Goal: Information Seeking & Learning: Learn about a topic

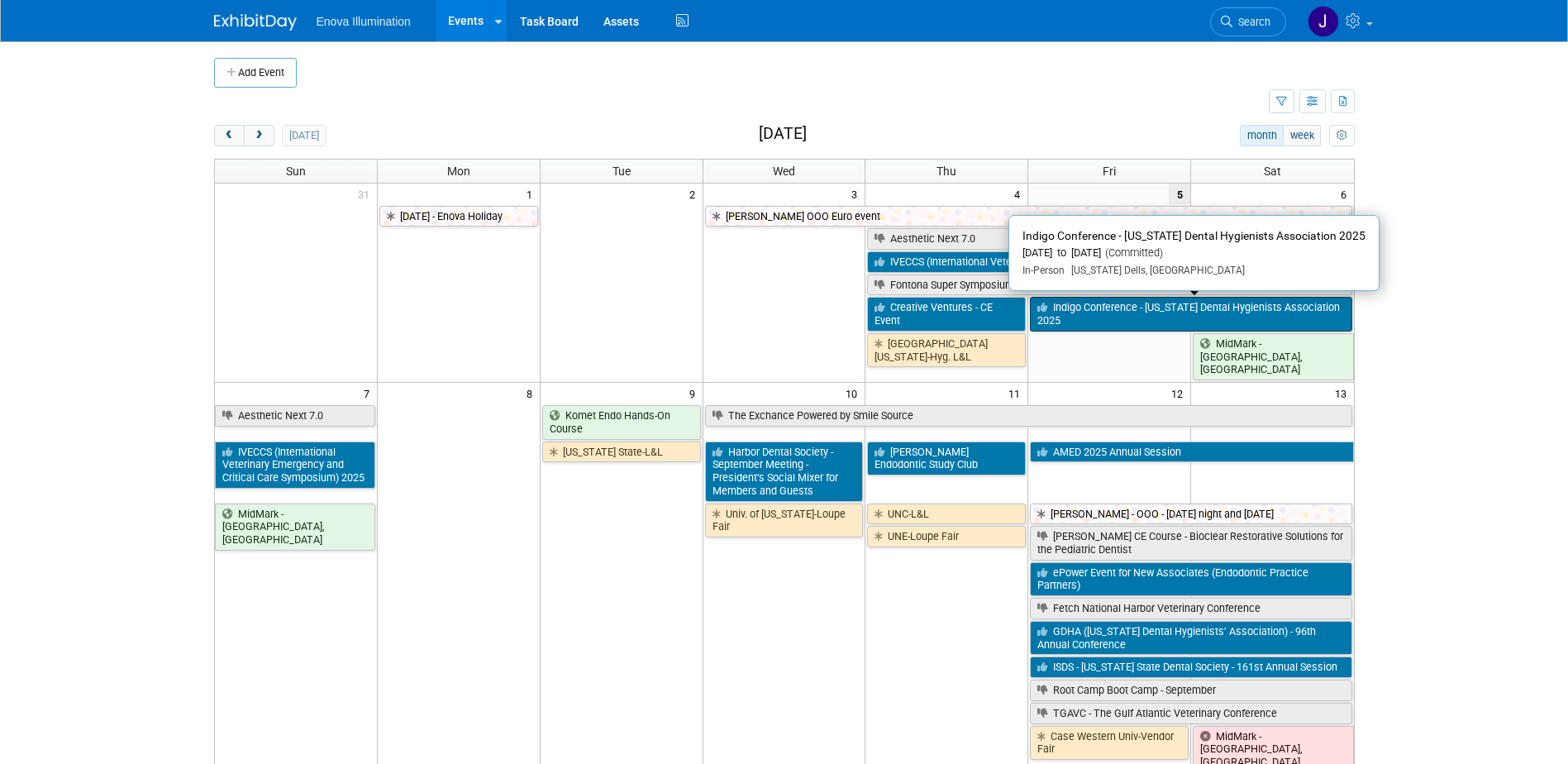
click at [1077, 314] on link "Indigo Conference - [US_STATE] Dental Hygienists Association 2025" at bounding box center [1190, 314] width 322 height 34
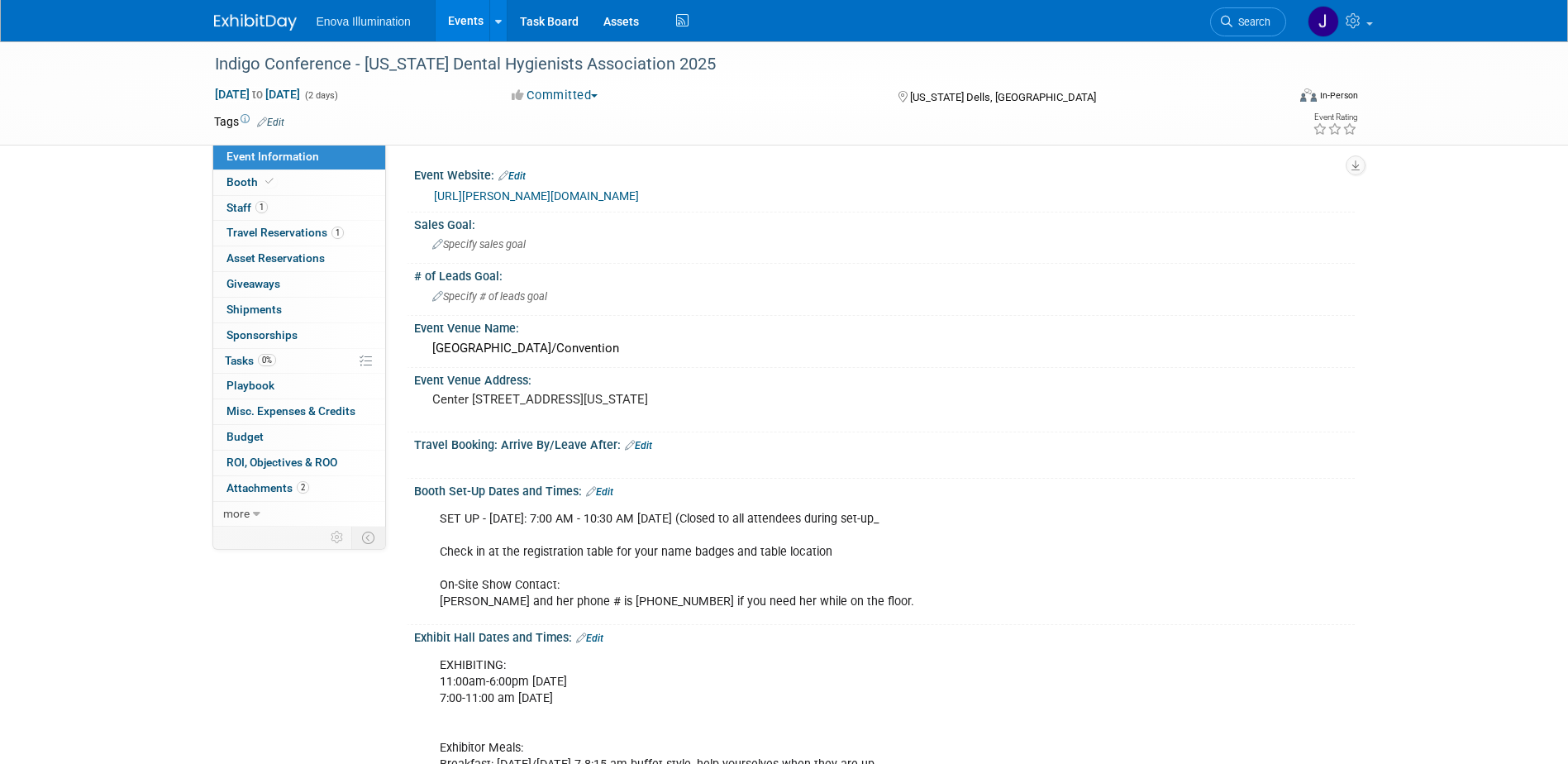
click at [250, 22] on img at bounding box center [256, 23] width 83 height 17
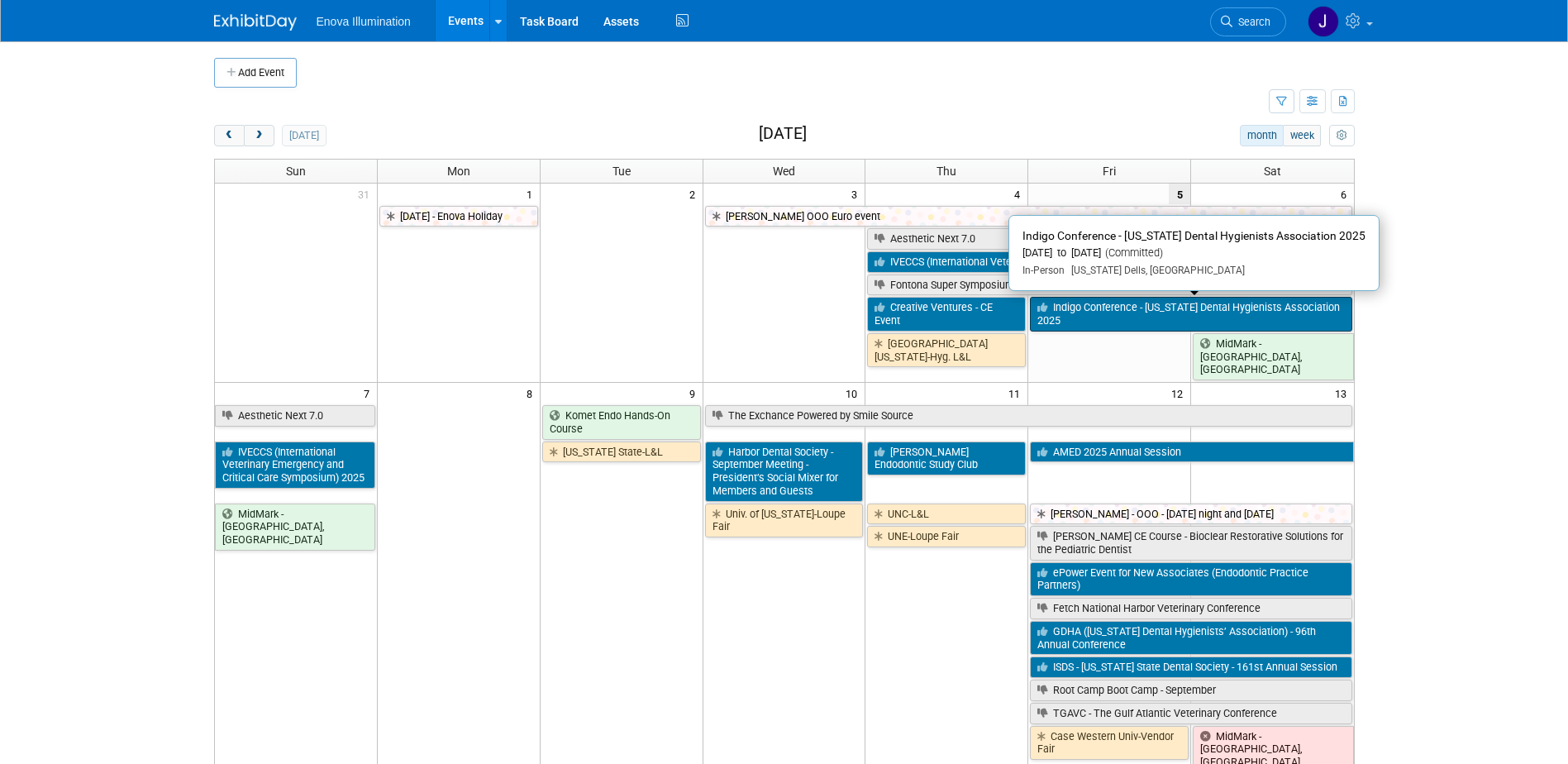
click at [1050, 315] on link "Indigo Conference - [US_STATE] Dental Hygienists Association 2025" at bounding box center [1190, 314] width 322 height 34
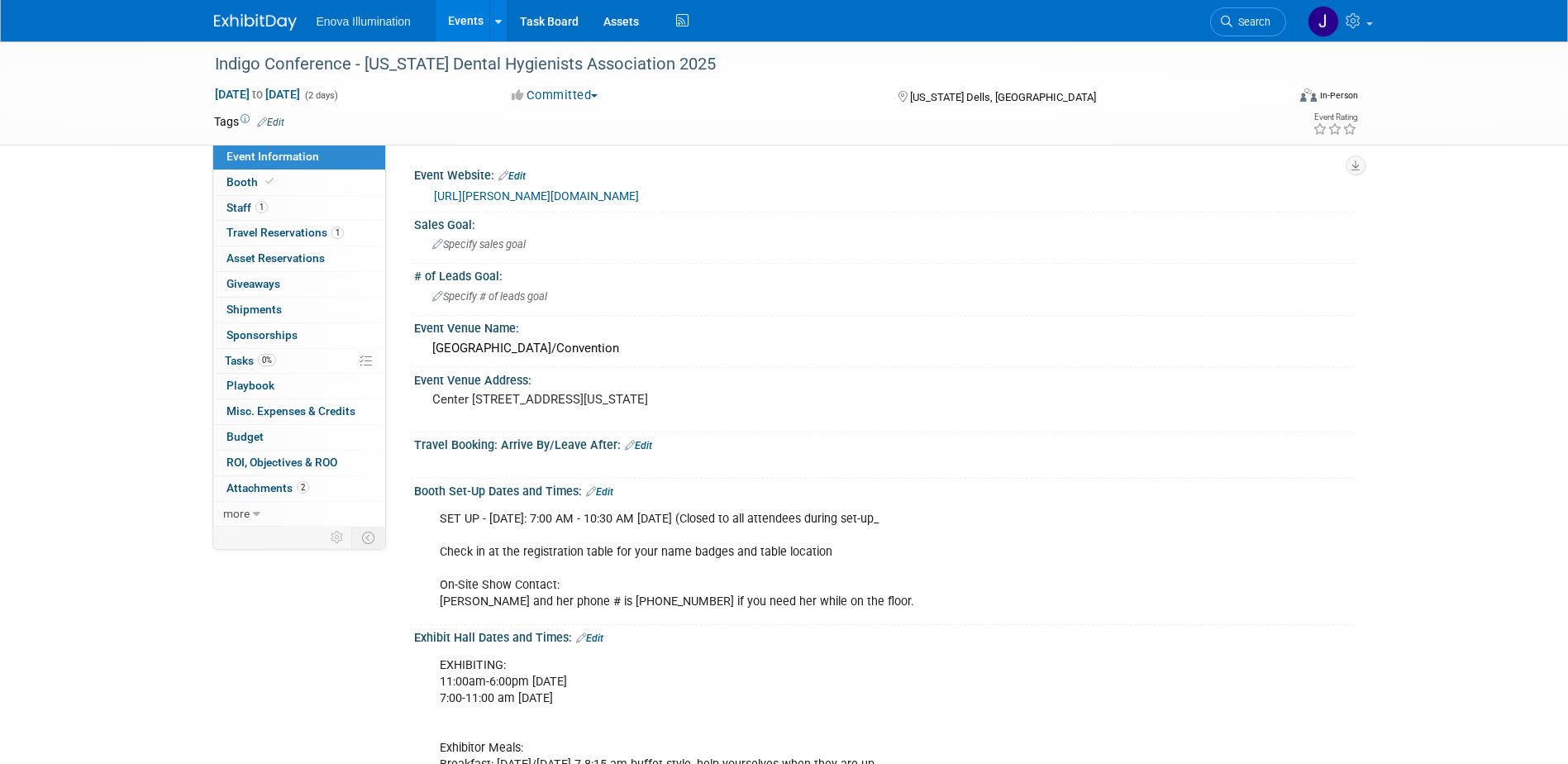
click at [246, 21] on img at bounding box center [256, 23] width 83 height 17
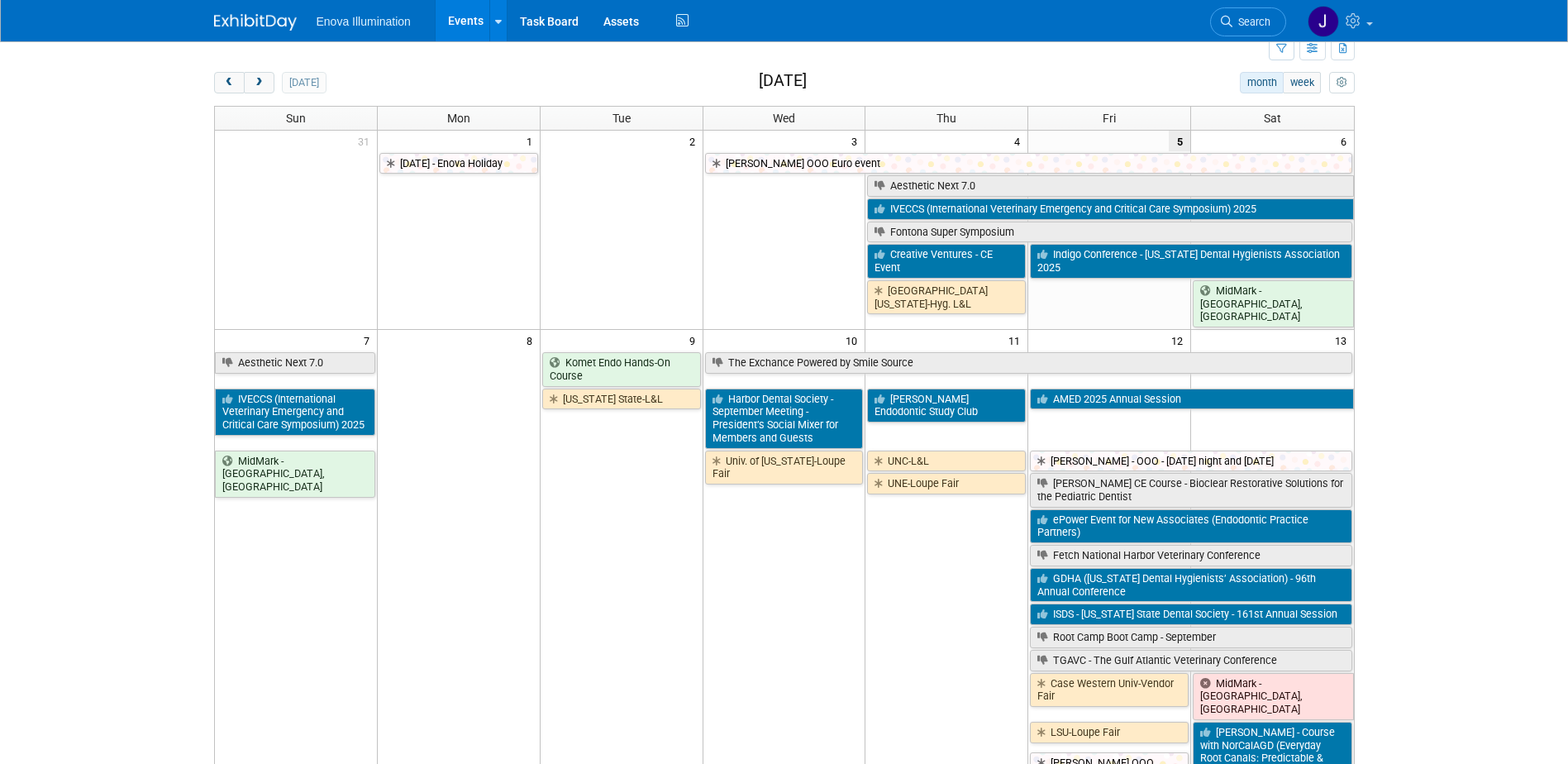
scroll to position [83, 0]
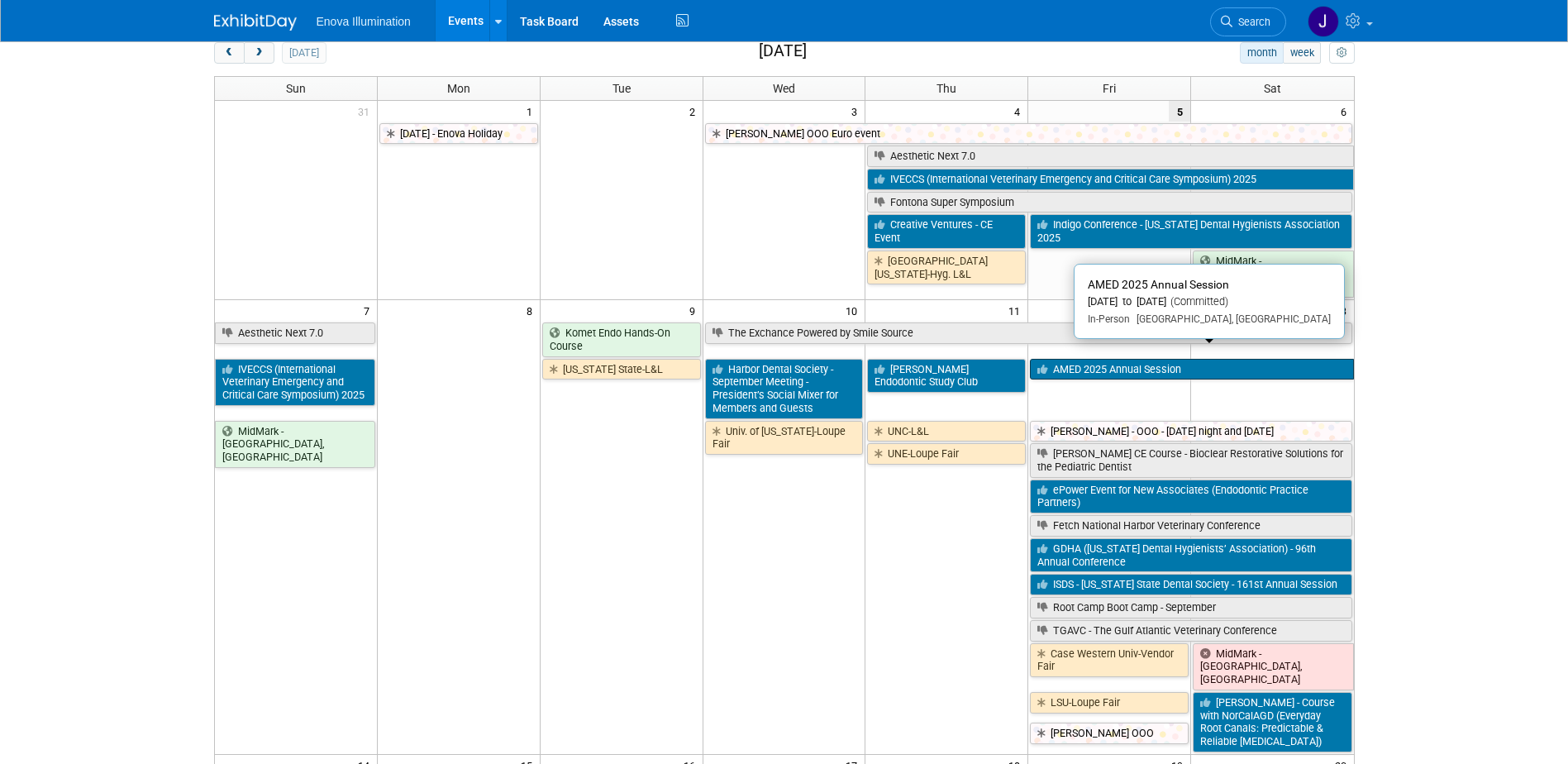
click at [1067, 359] on link "AMED 2025 Annual Session" at bounding box center [1191, 370] width 323 height 22
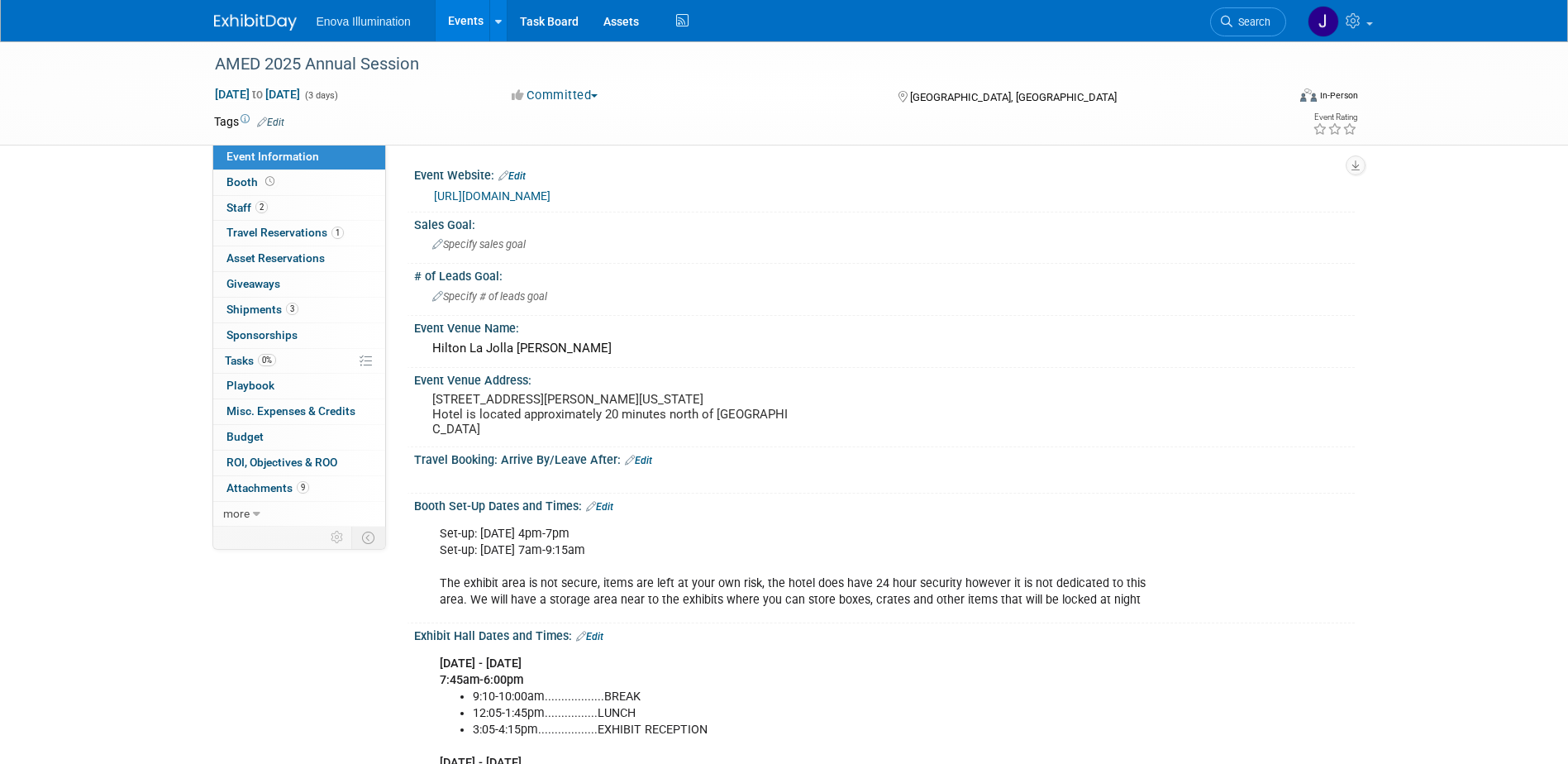
click at [271, 30] on img at bounding box center [256, 23] width 83 height 17
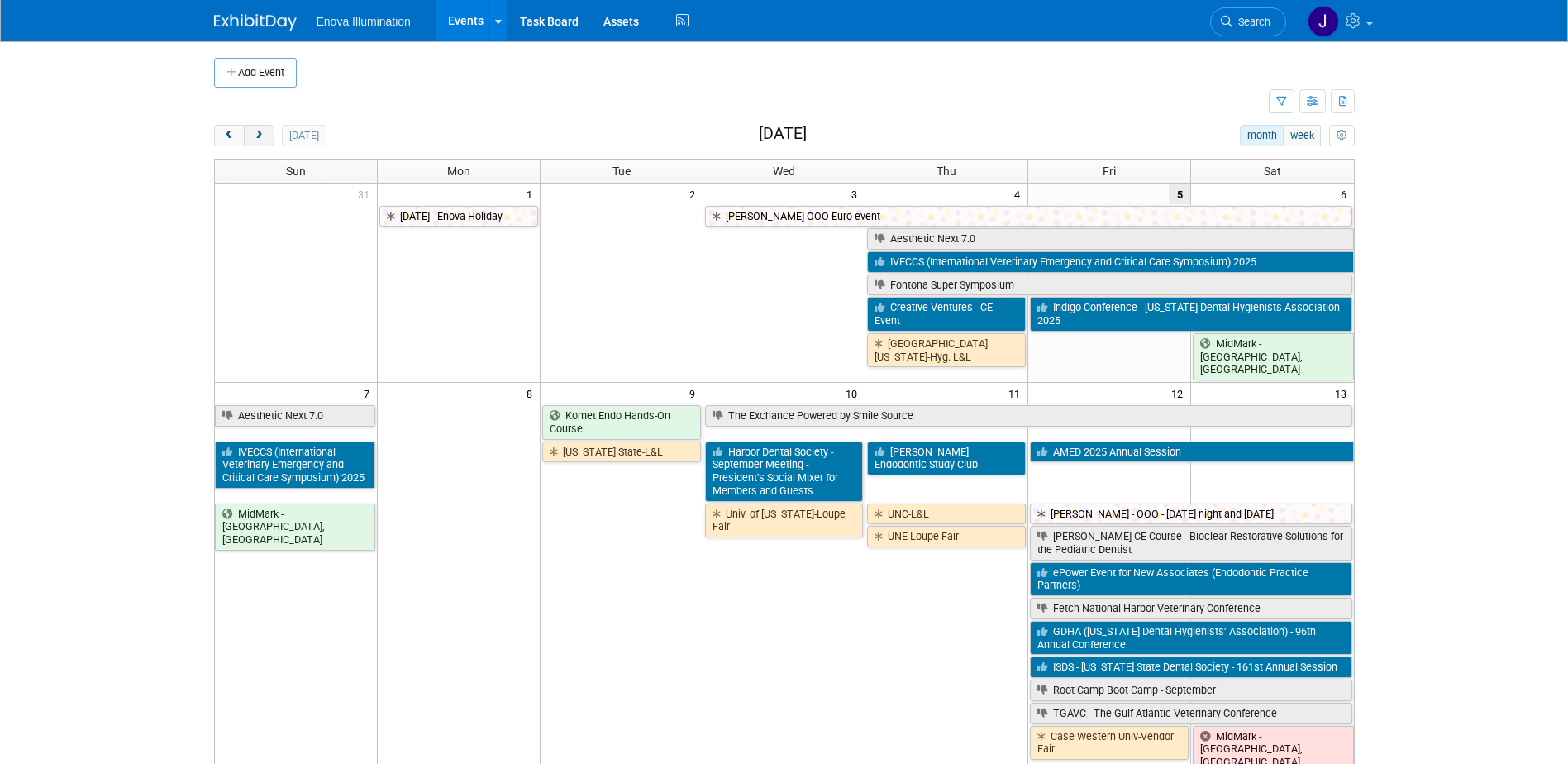
click at [251, 144] on button "next" at bounding box center [259, 135] width 30 height 22
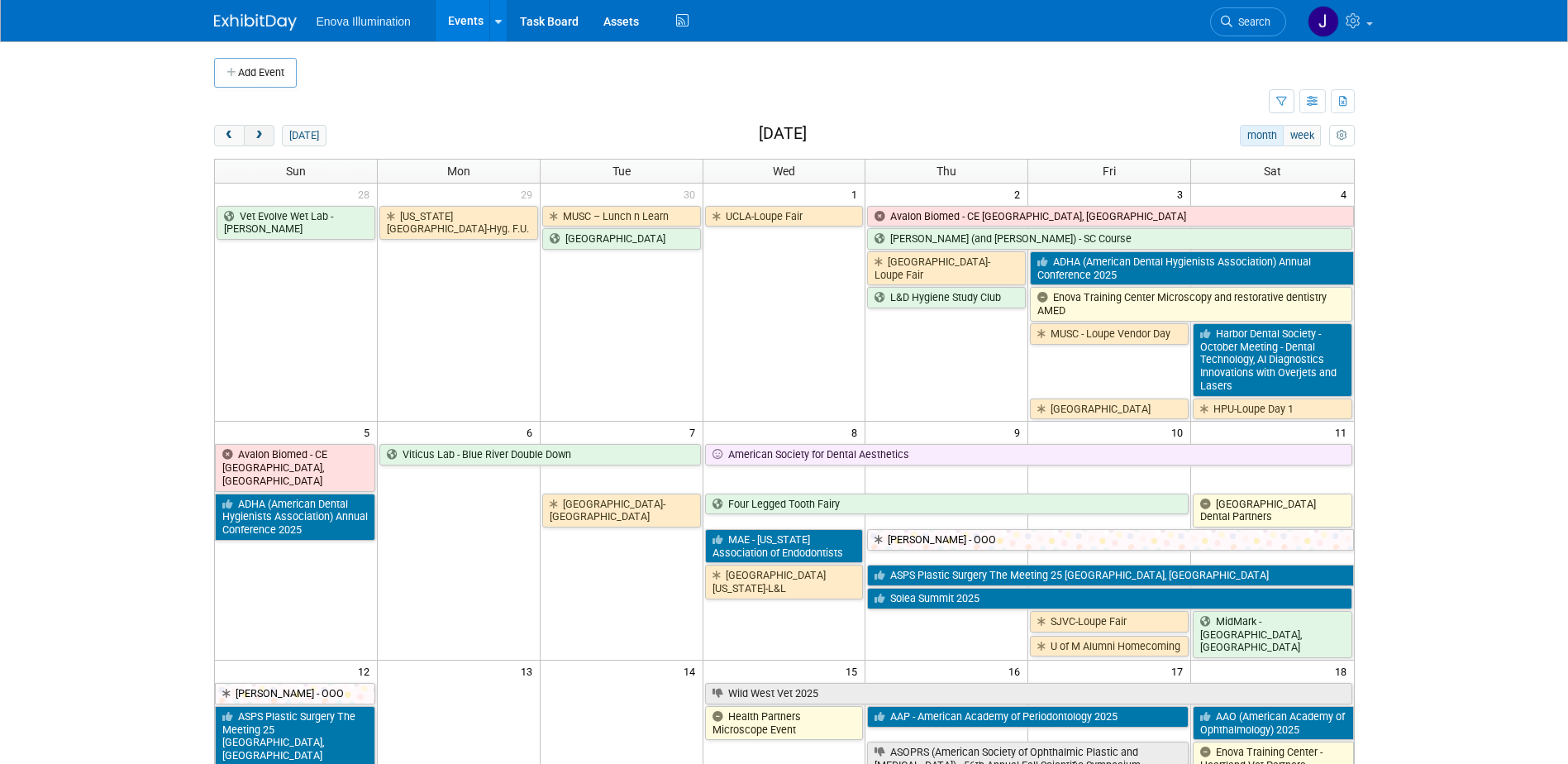
click at [258, 140] on span "next" at bounding box center [258, 136] width 12 height 10
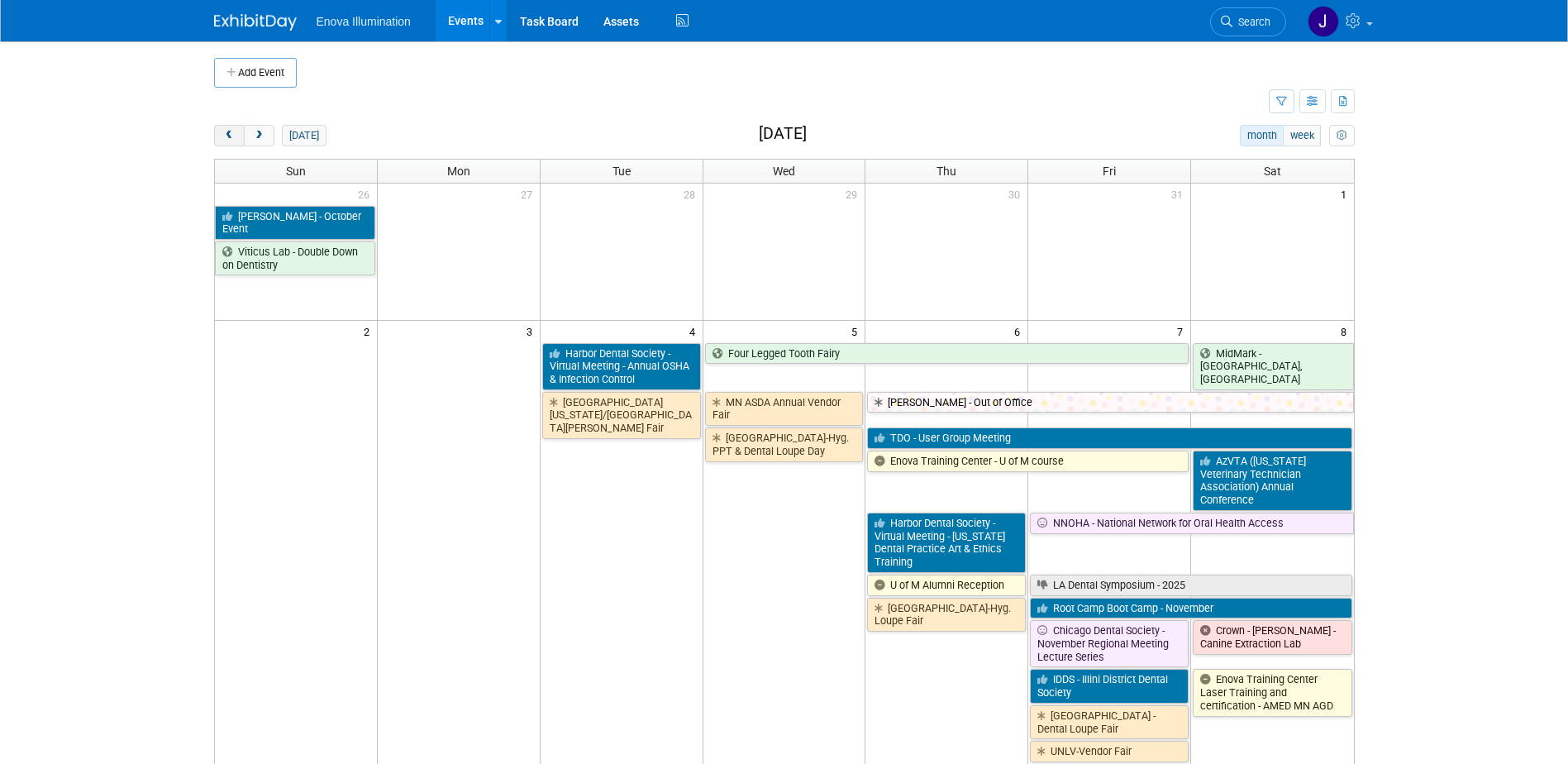
click at [234, 141] on span "prev" at bounding box center [229, 136] width 12 height 10
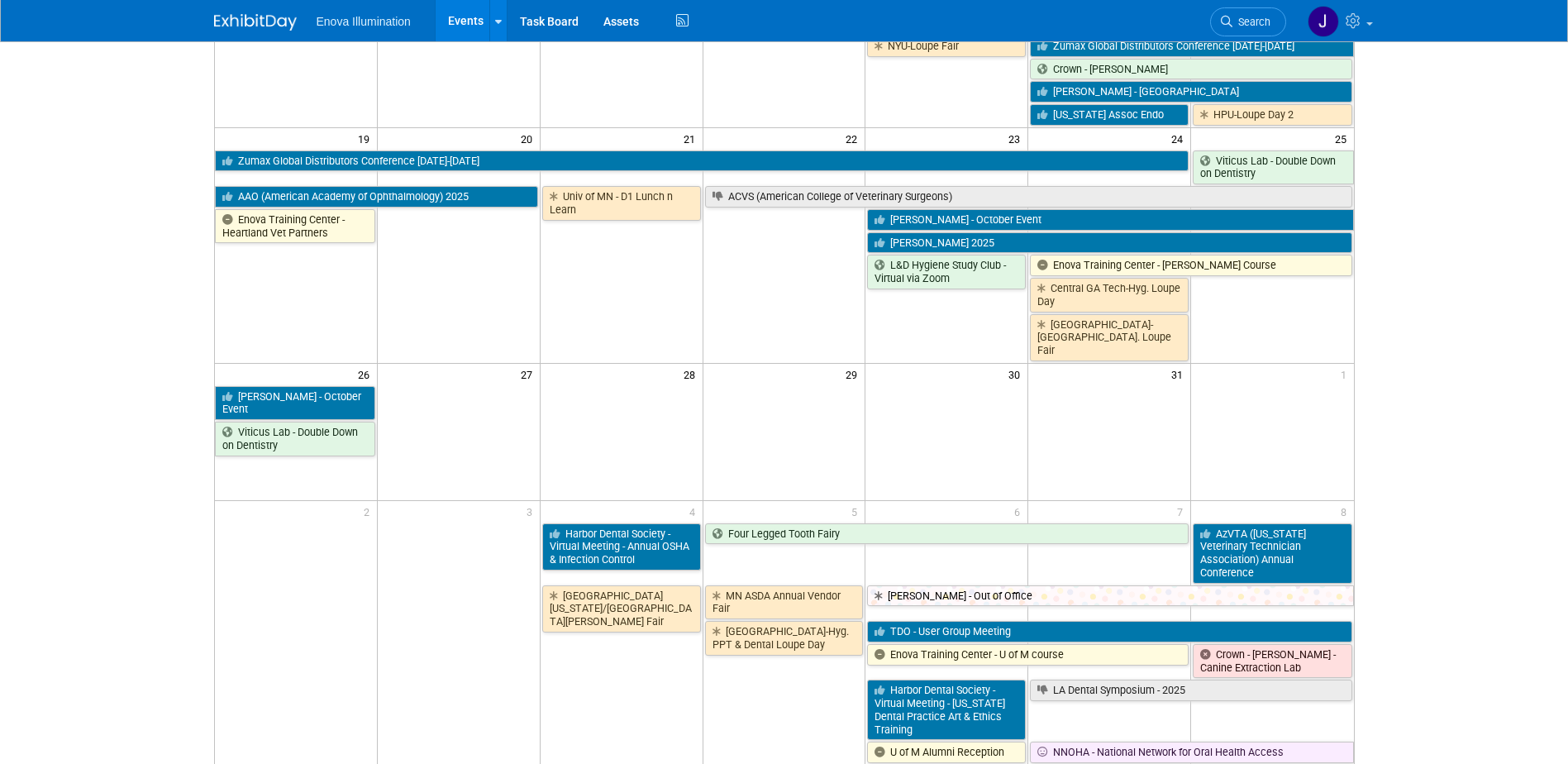
scroll to position [744, 0]
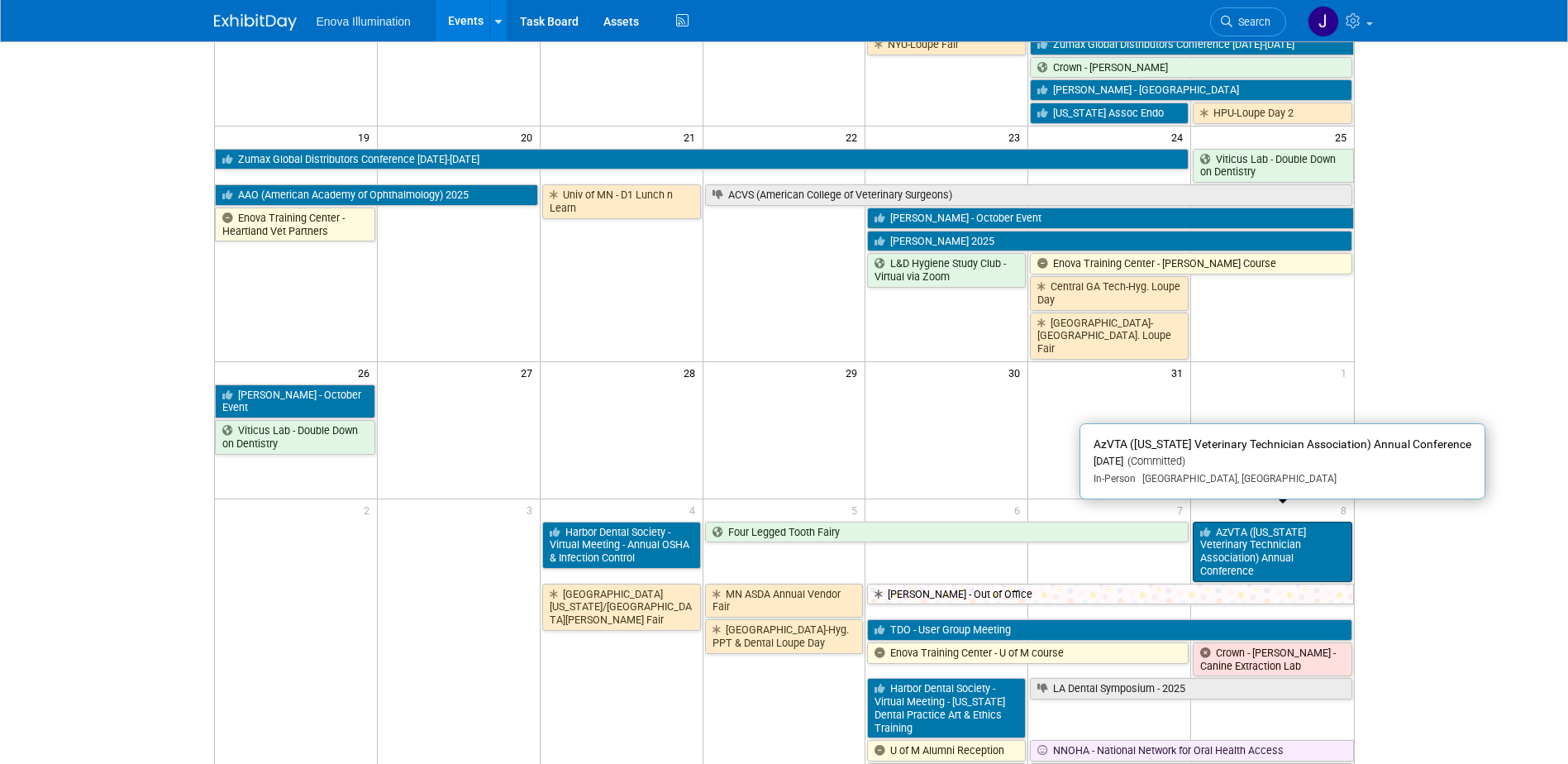
click at [1219, 522] on link "AzVTA ([US_STATE] Veterinary Technician Association) Annual Conference" at bounding box center [1272, 552] width 158 height 60
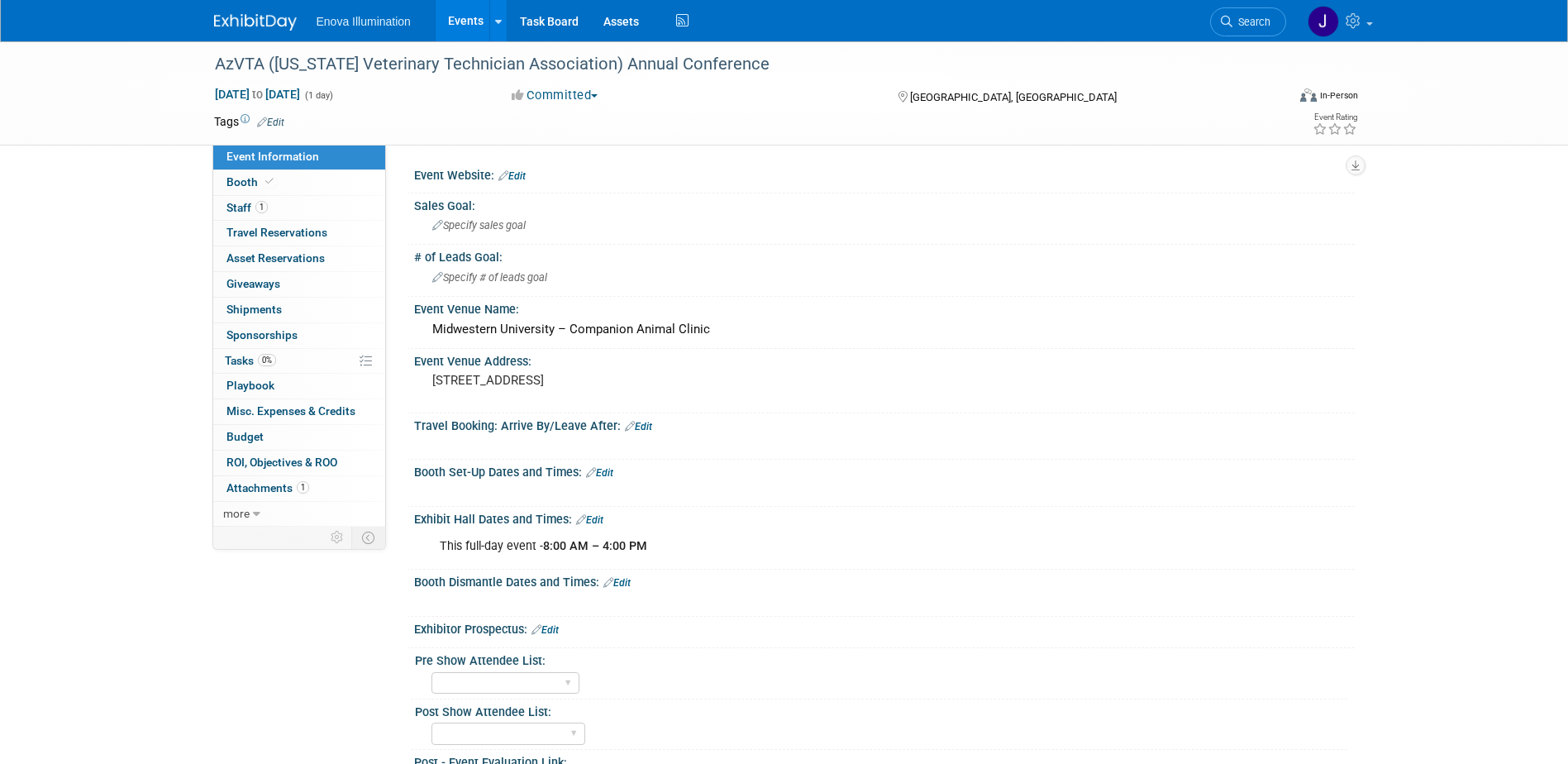
click at [274, 21] on img at bounding box center [256, 23] width 83 height 17
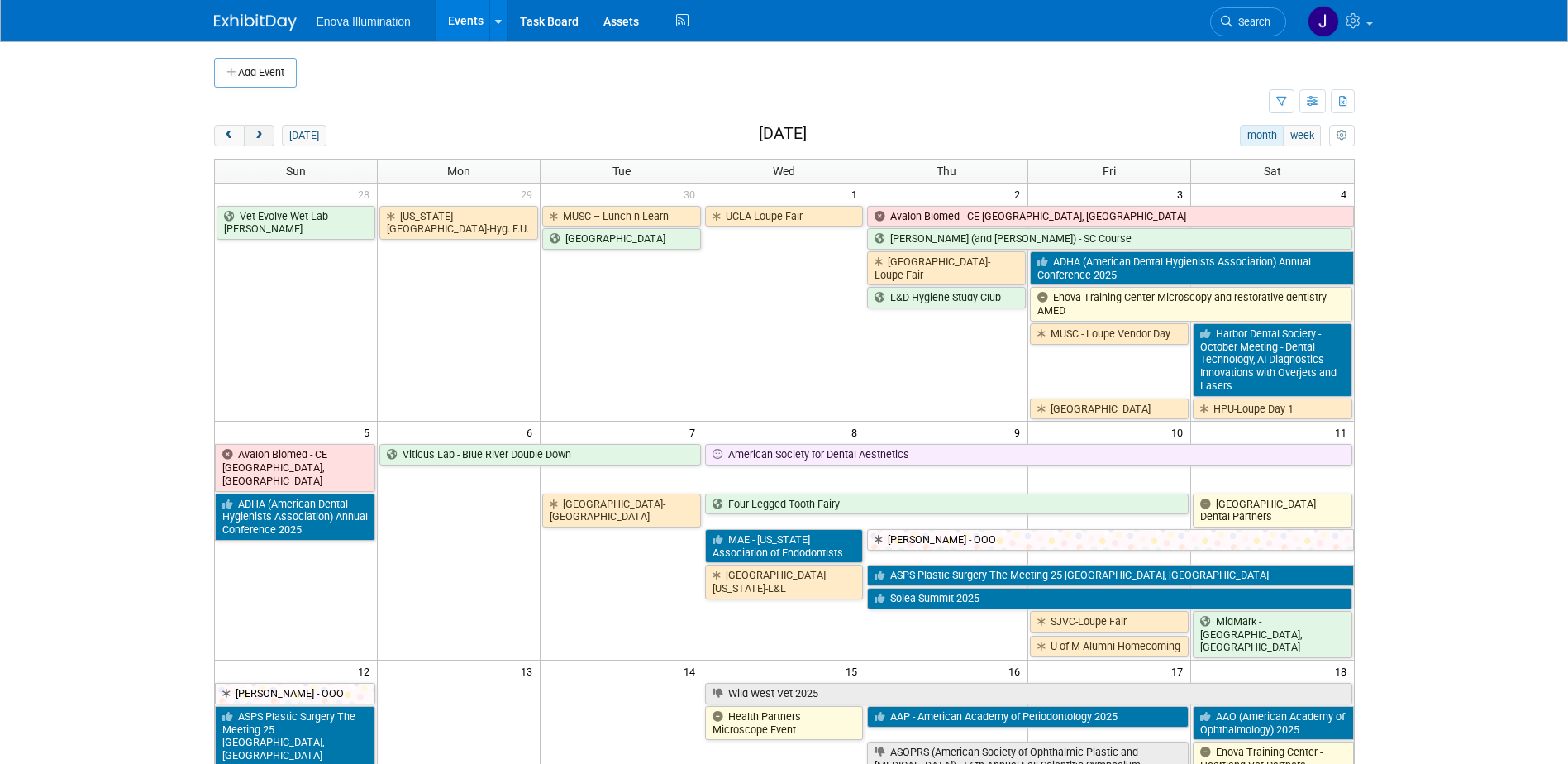
click at [266, 141] on button "next" at bounding box center [259, 135] width 30 height 22
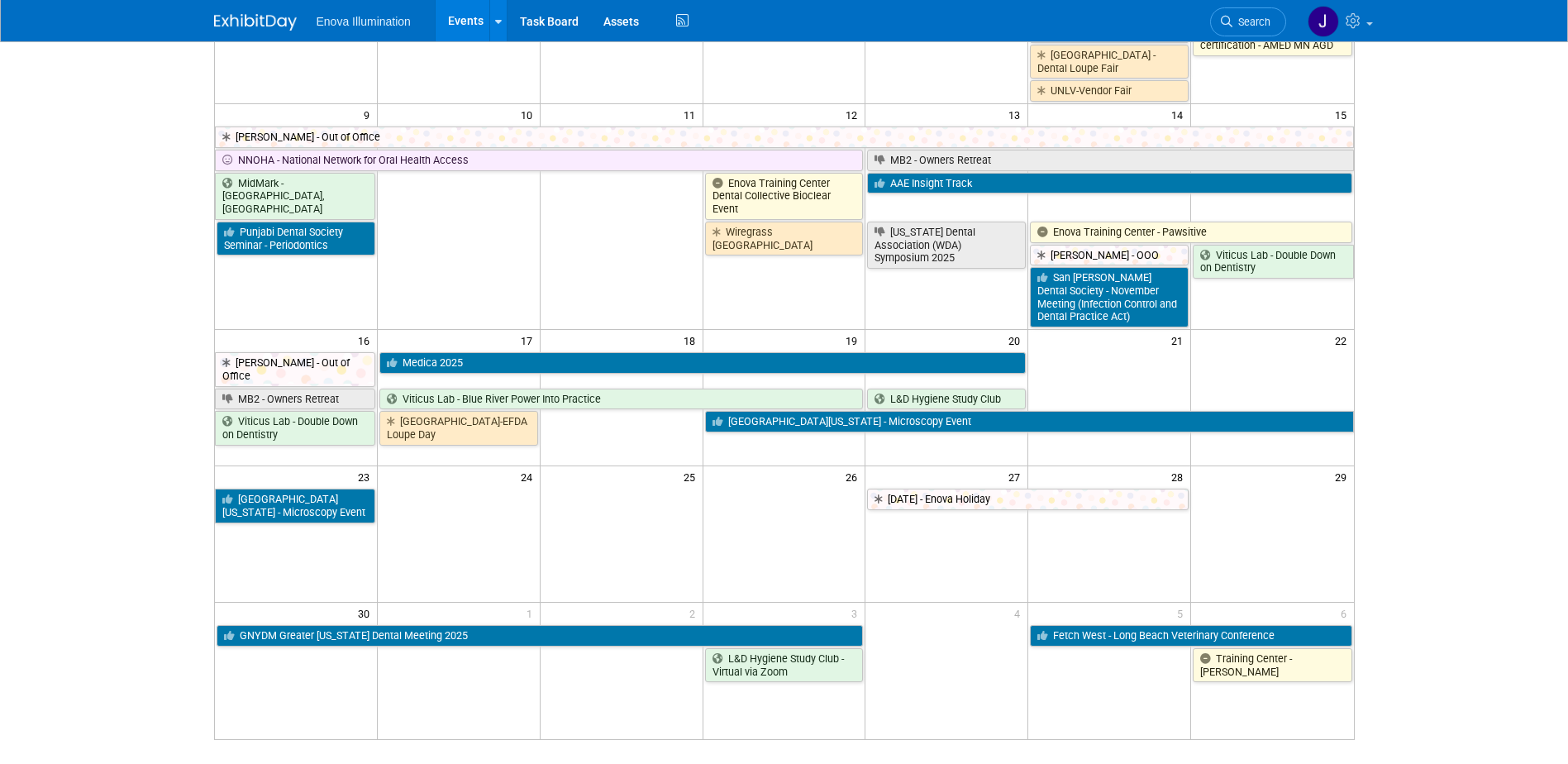
scroll to position [661, 0]
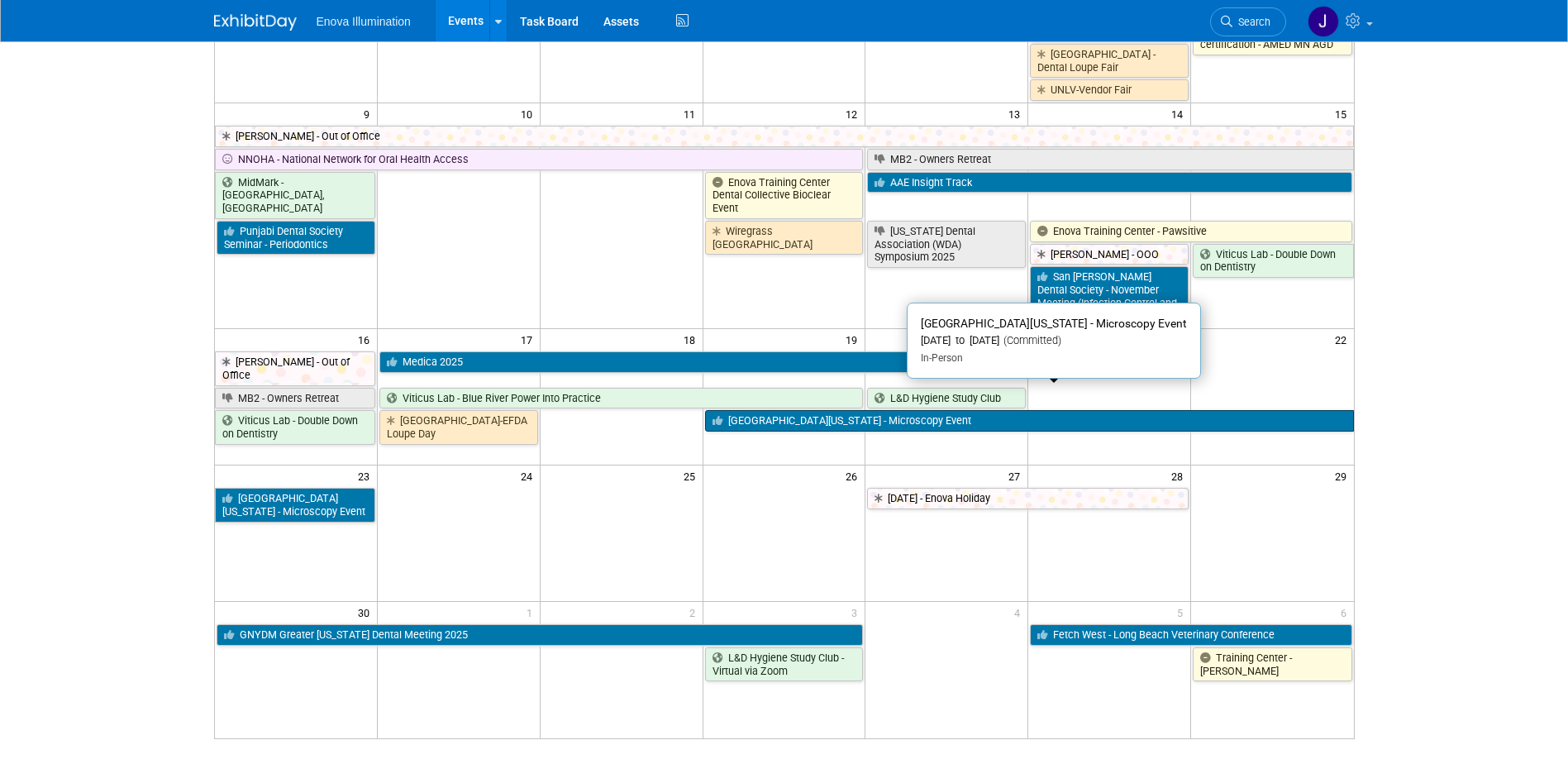
click at [750, 410] on link "[GEOGRAPHIC_DATA][US_STATE] - Microscopy Event" at bounding box center [1030, 421] width 649 height 22
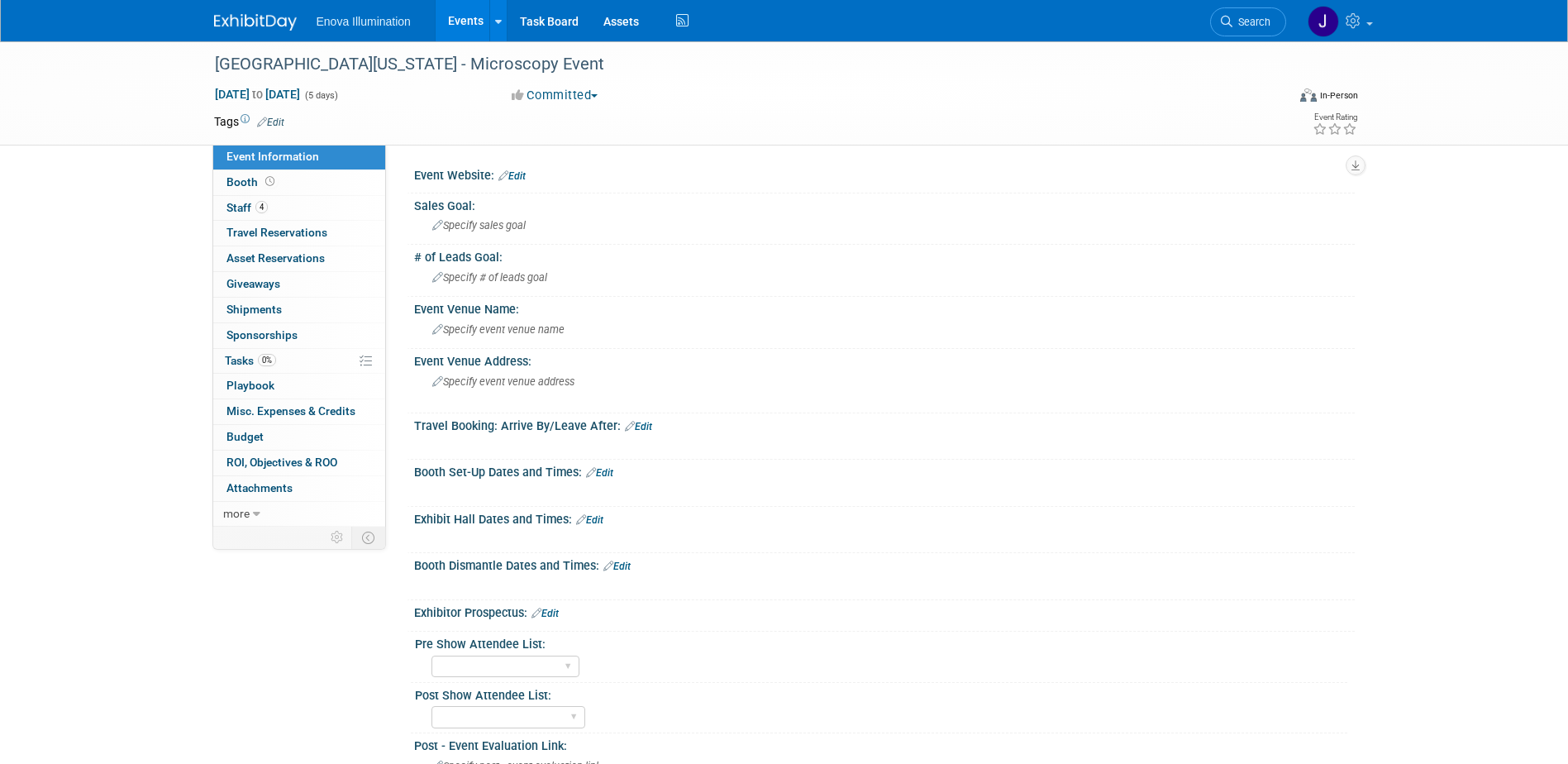
click at [258, 26] on img at bounding box center [256, 23] width 83 height 17
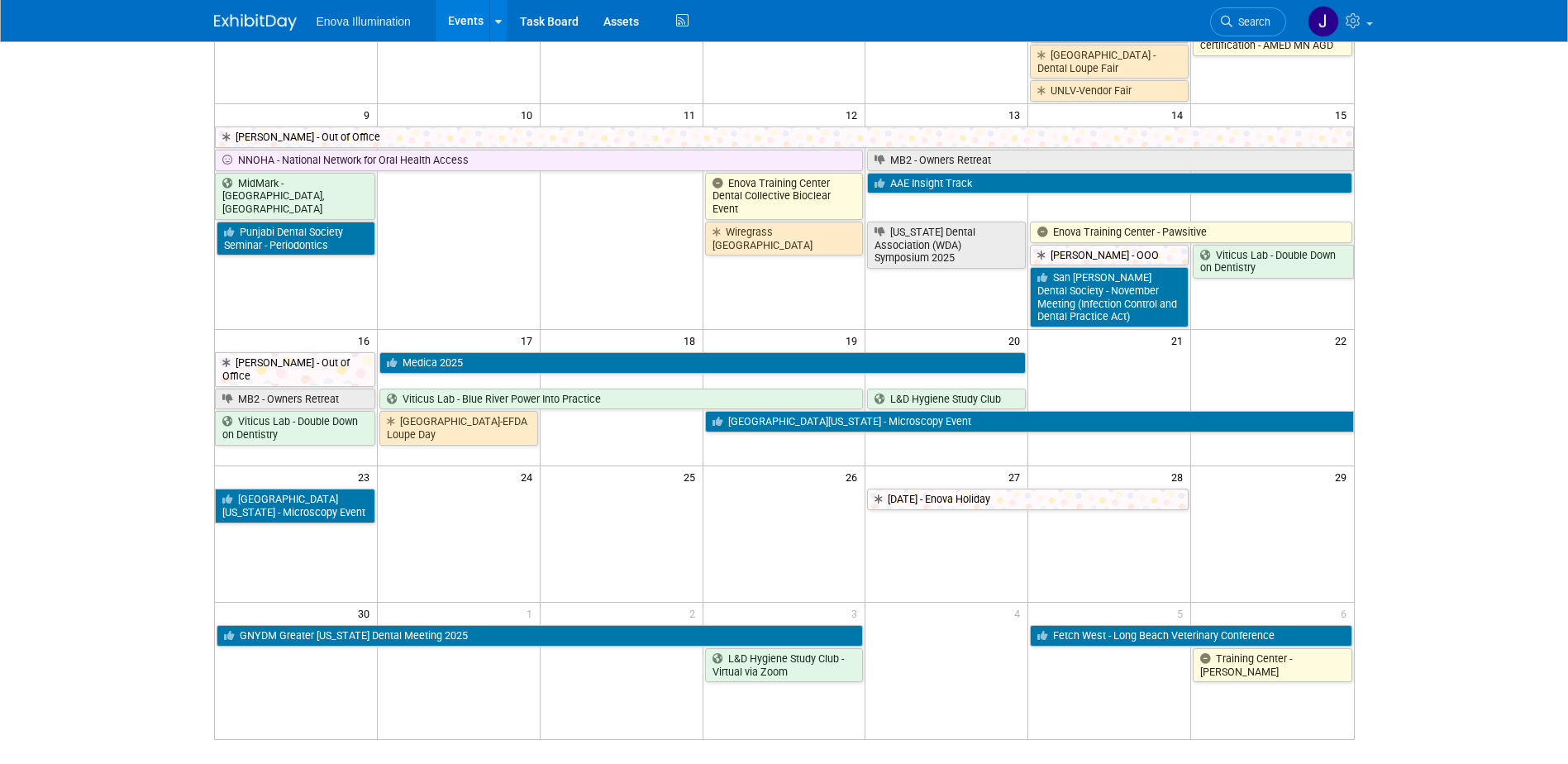
scroll to position [661, 0]
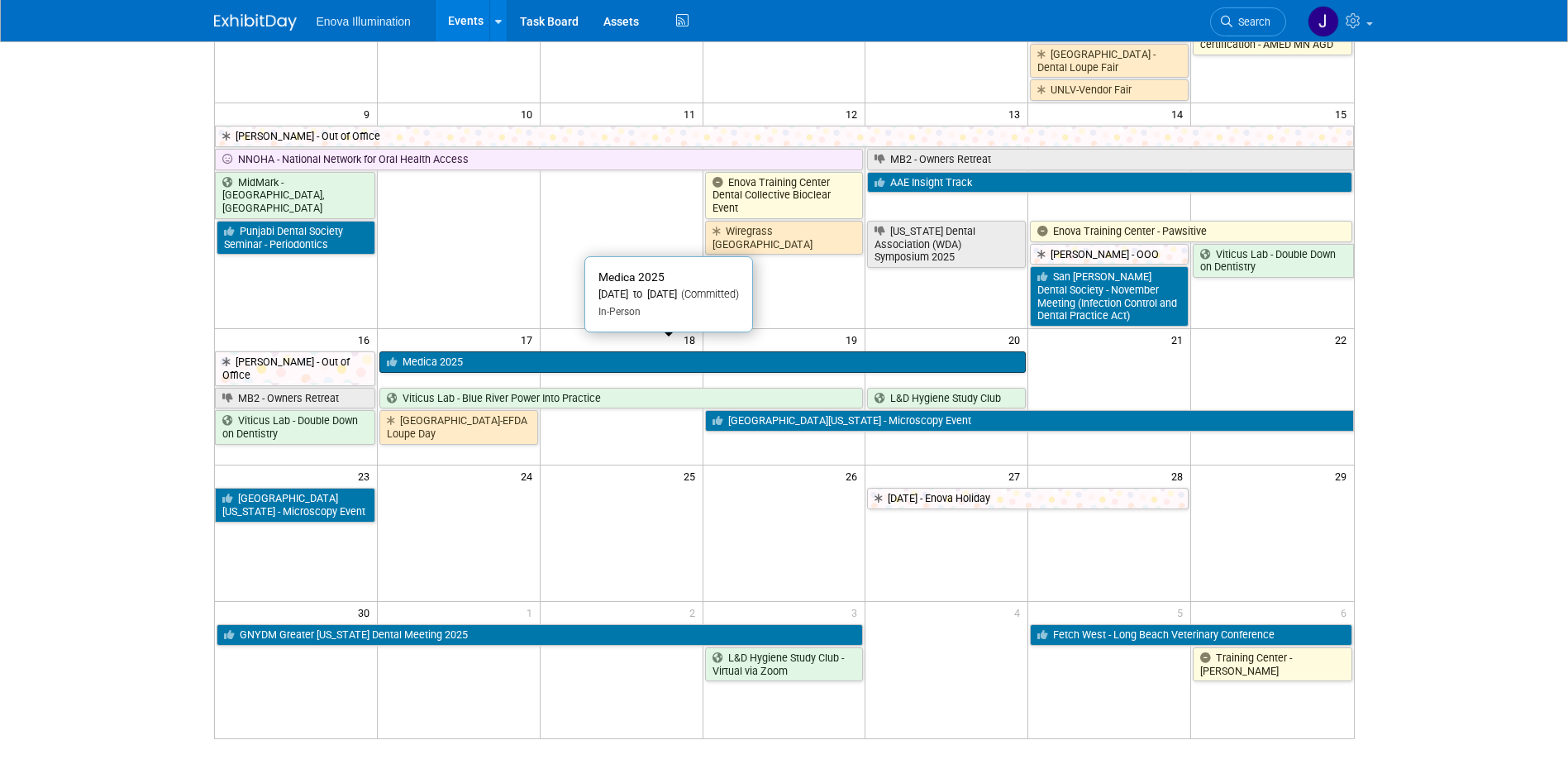
click at [456, 352] on link "Medica 2025" at bounding box center [702, 362] width 647 height 22
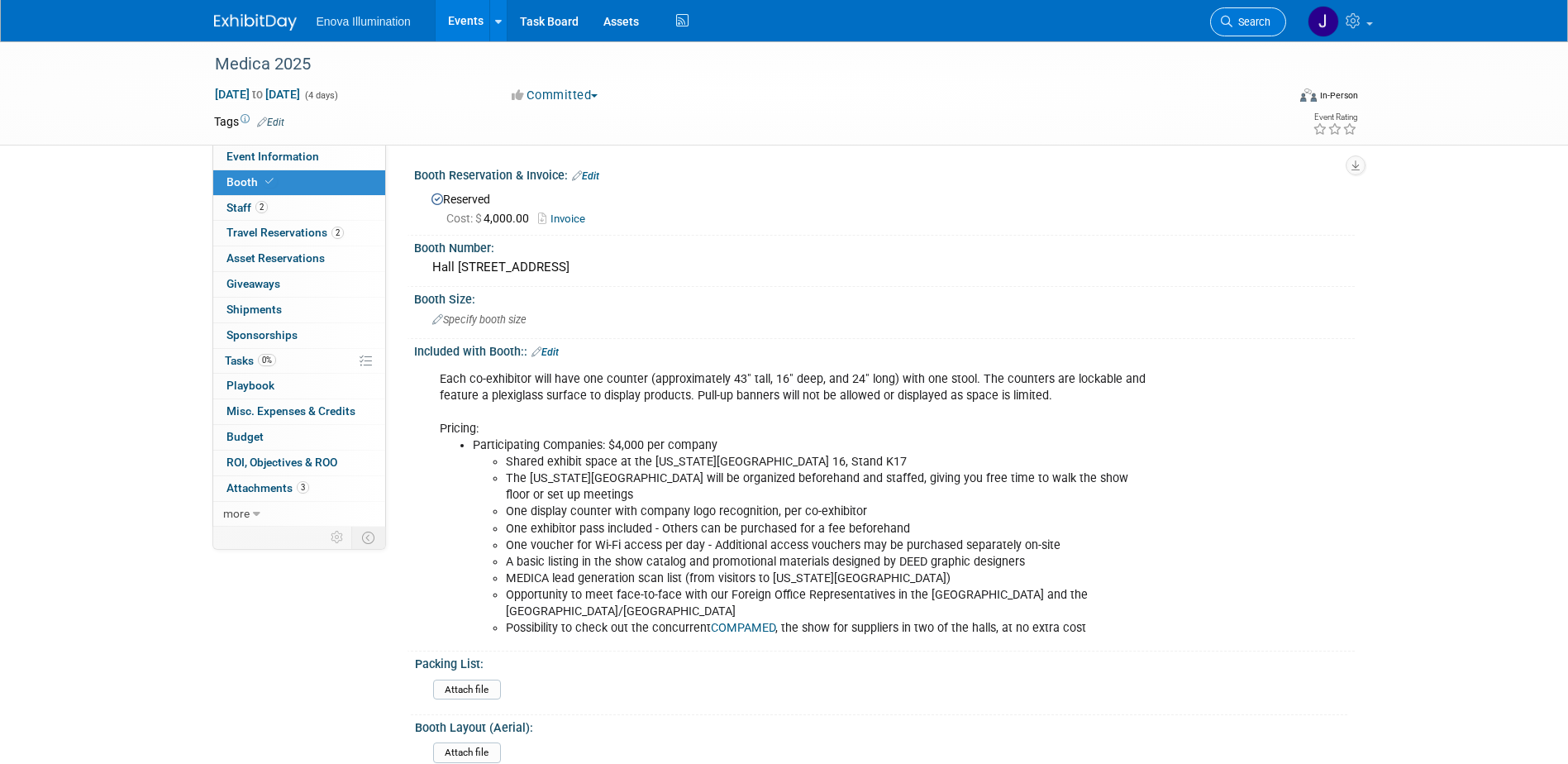
click at [1241, 22] on span "Search" at bounding box center [1251, 22] width 38 height 12
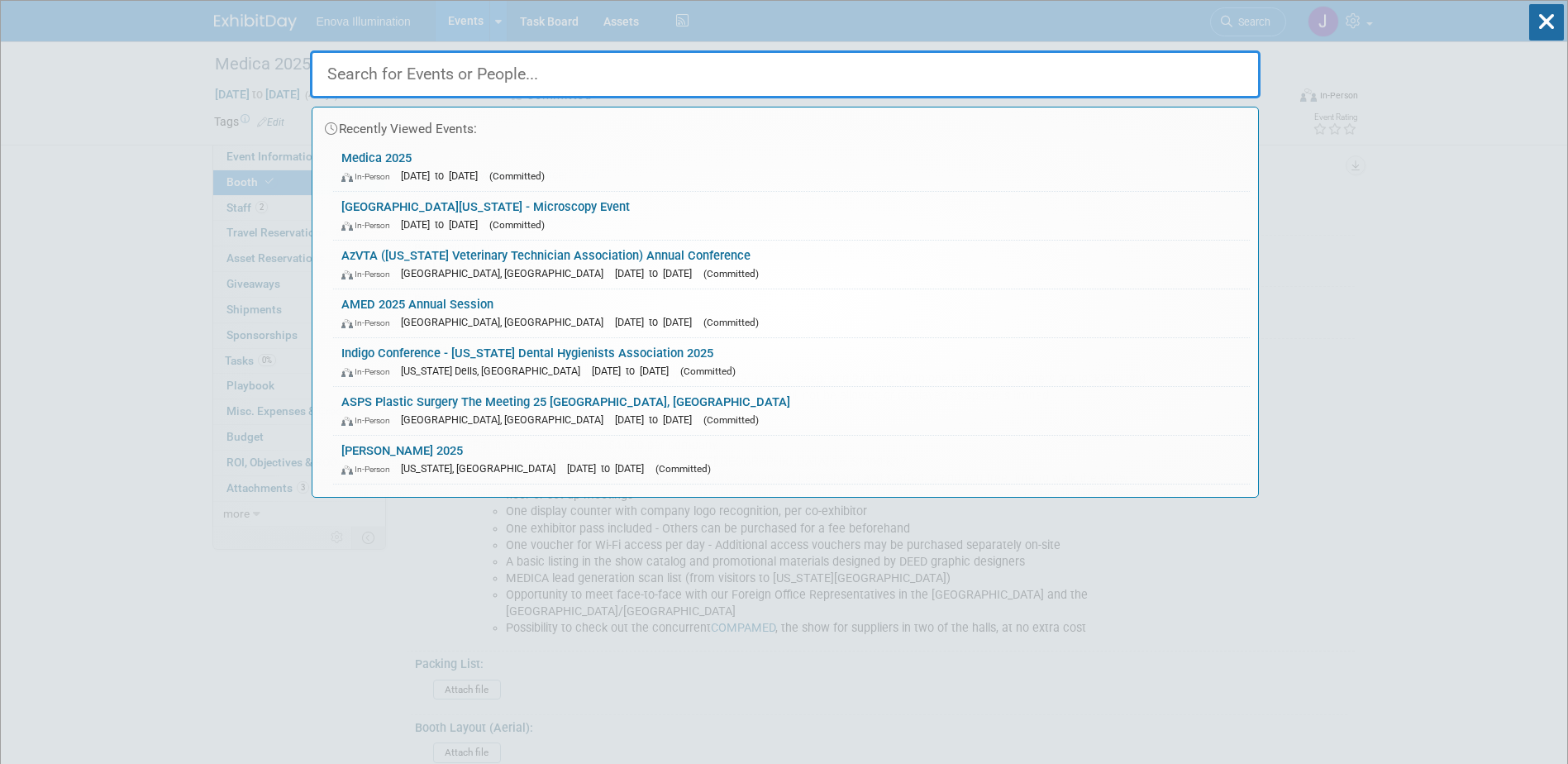
click at [1121, 62] on input "text" at bounding box center [785, 74] width 950 height 48
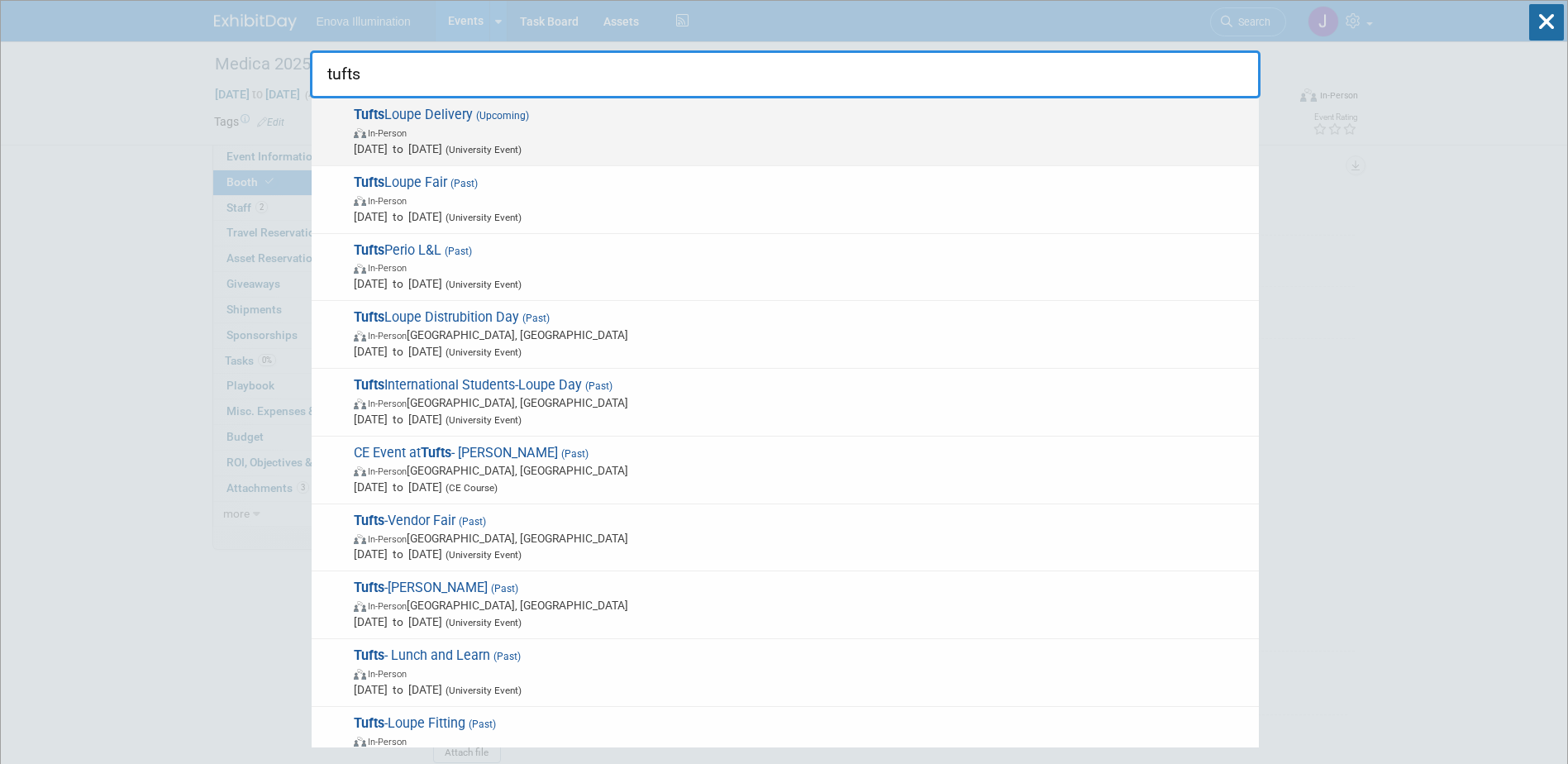
type input "tufts"
click at [445, 111] on span "Tufts Loupe Delivery (Upcoming) In-Person Sep 26, 2025 to Sep 26, 2025 (Univers…" at bounding box center [800, 131] width 902 height 50
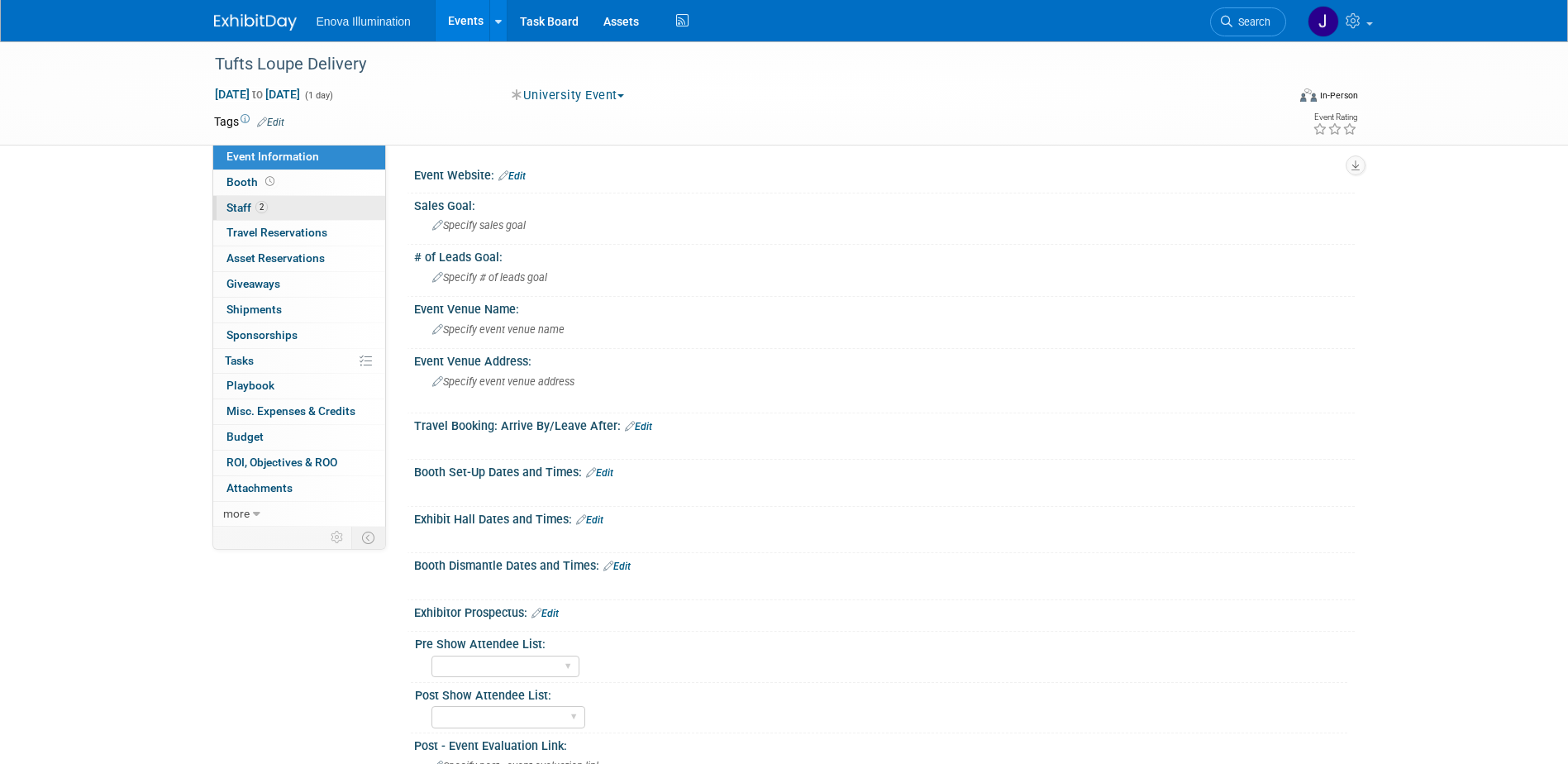
click at [339, 204] on link "2 Staff 2" at bounding box center [299, 208] width 172 height 25
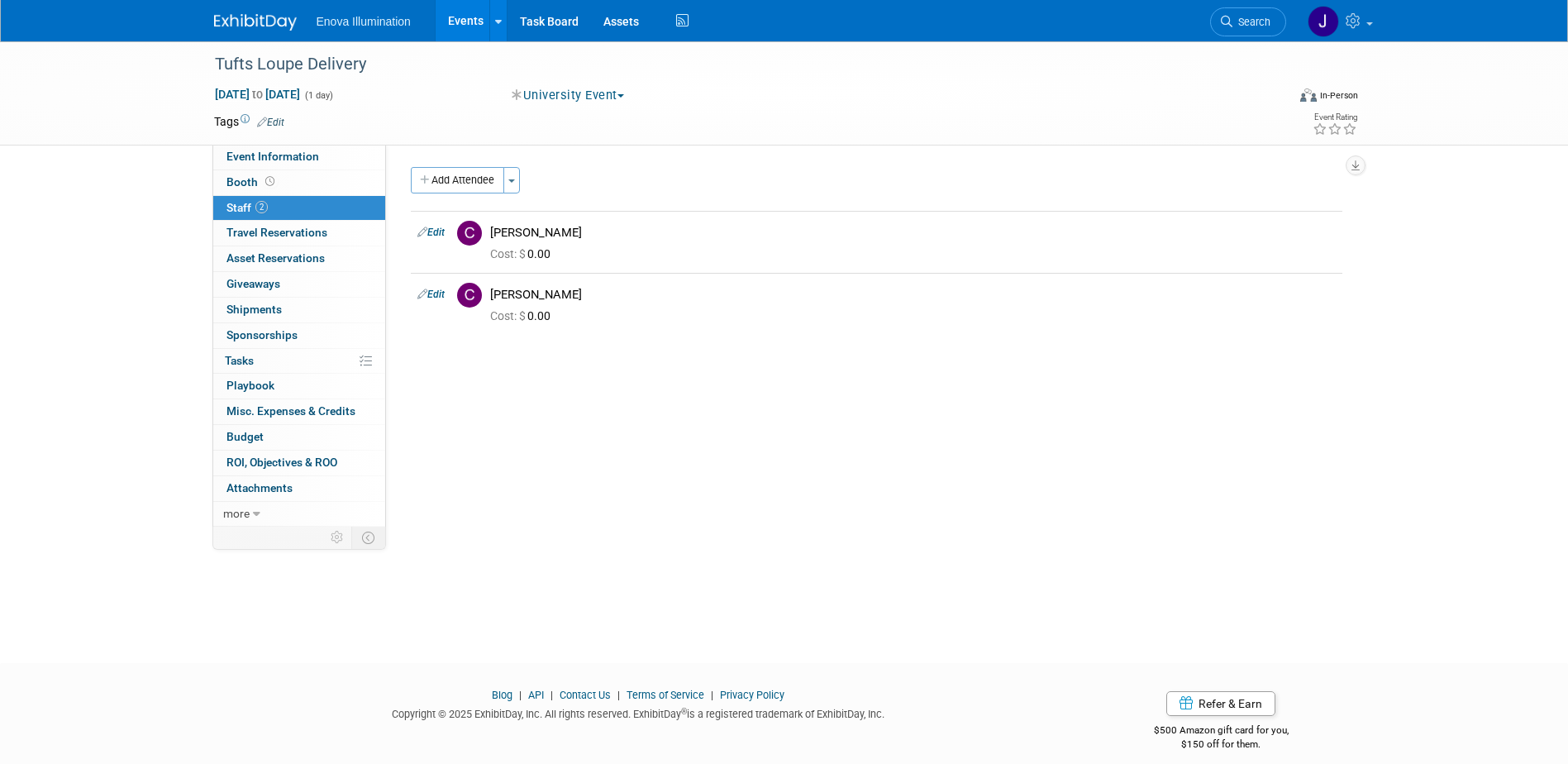
click at [264, 14] on img at bounding box center [256, 23] width 83 height 17
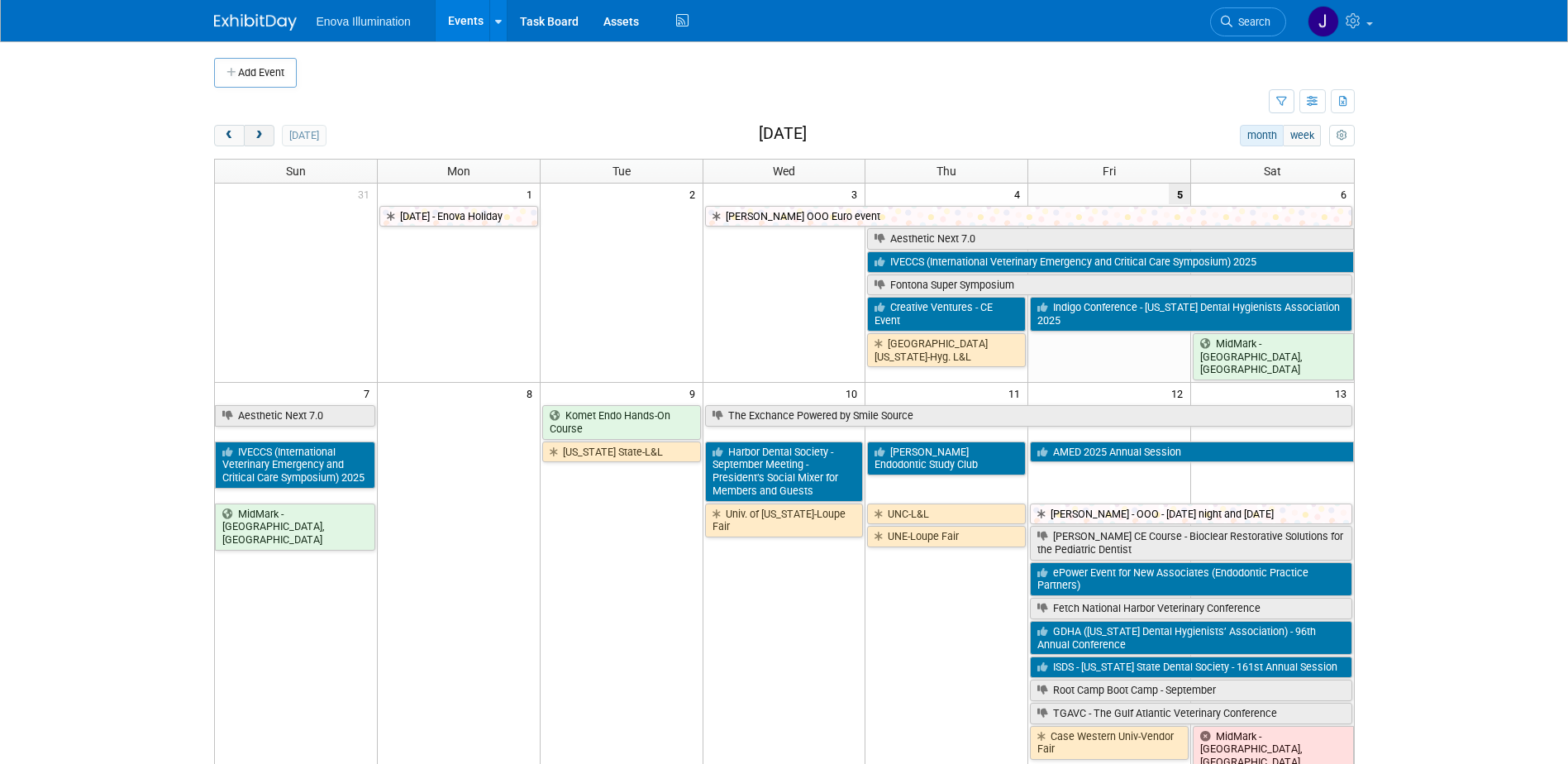
click at [256, 138] on span "next" at bounding box center [258, 136] width 12 height 10
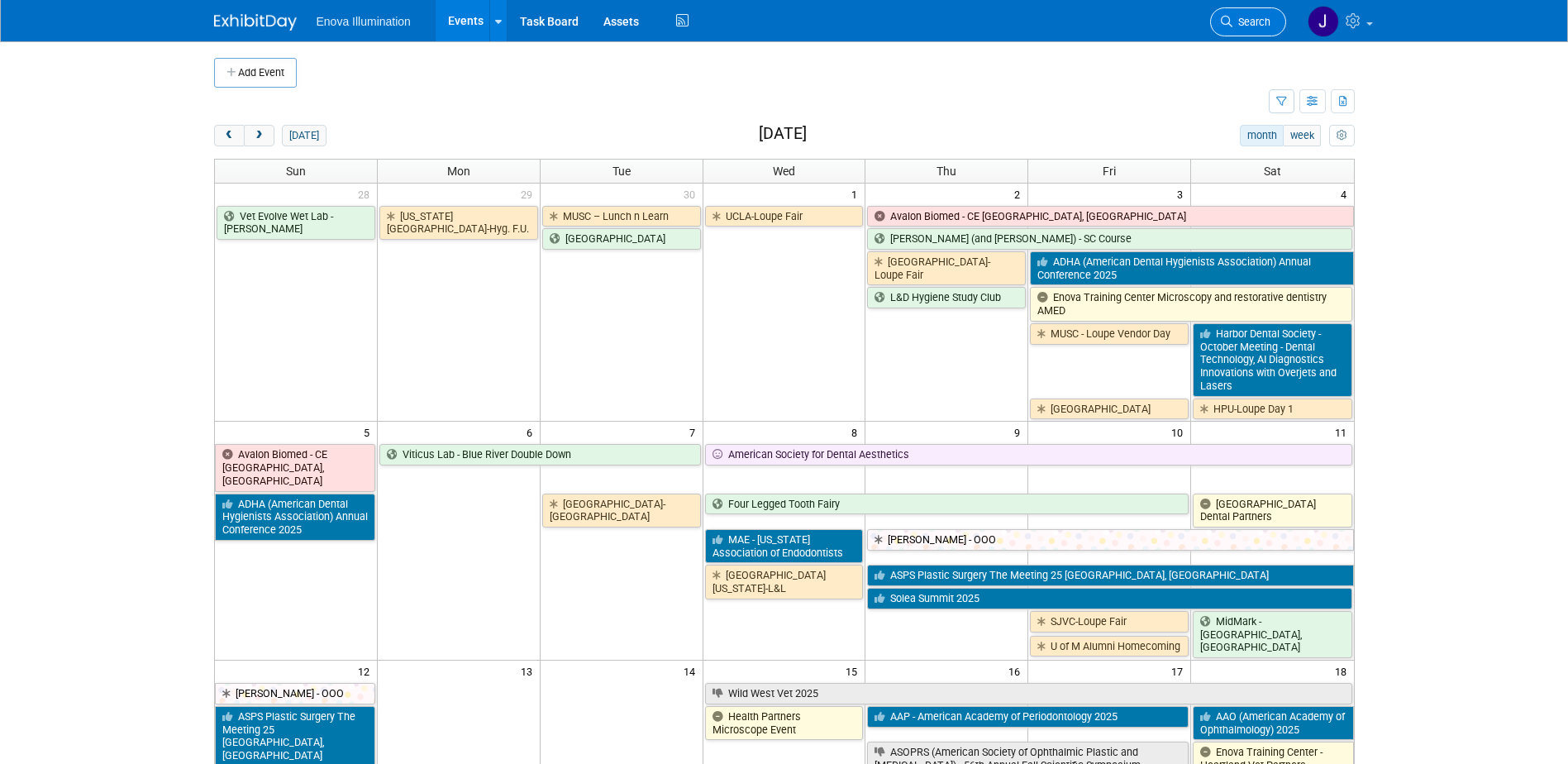
click at [1251, 11] on link "Search" at bounding box center [1248, 22] width 76 height 29
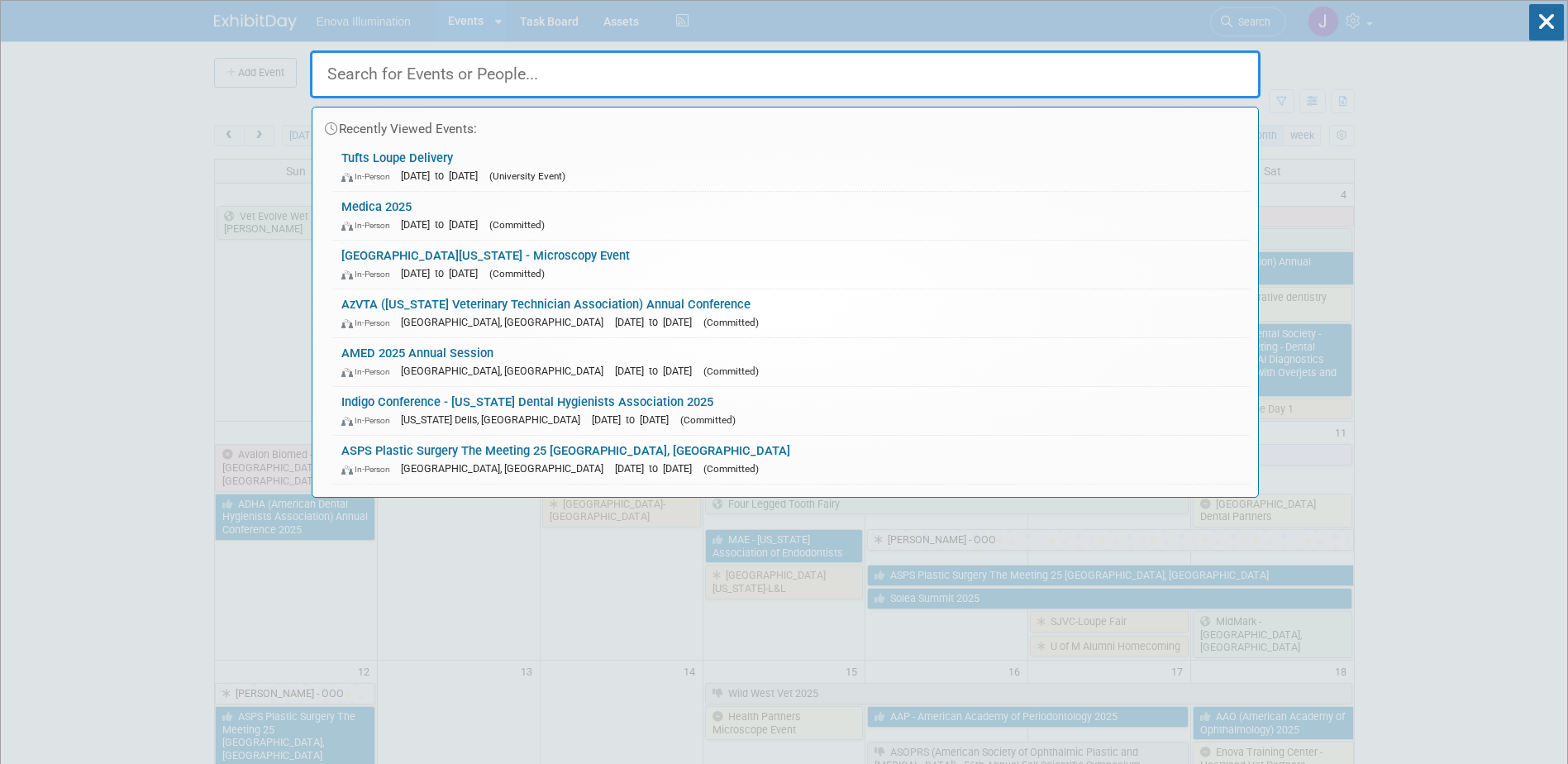
click at [1222, 68] on input "text" at bounding box center [785, 74] width 950 height 48
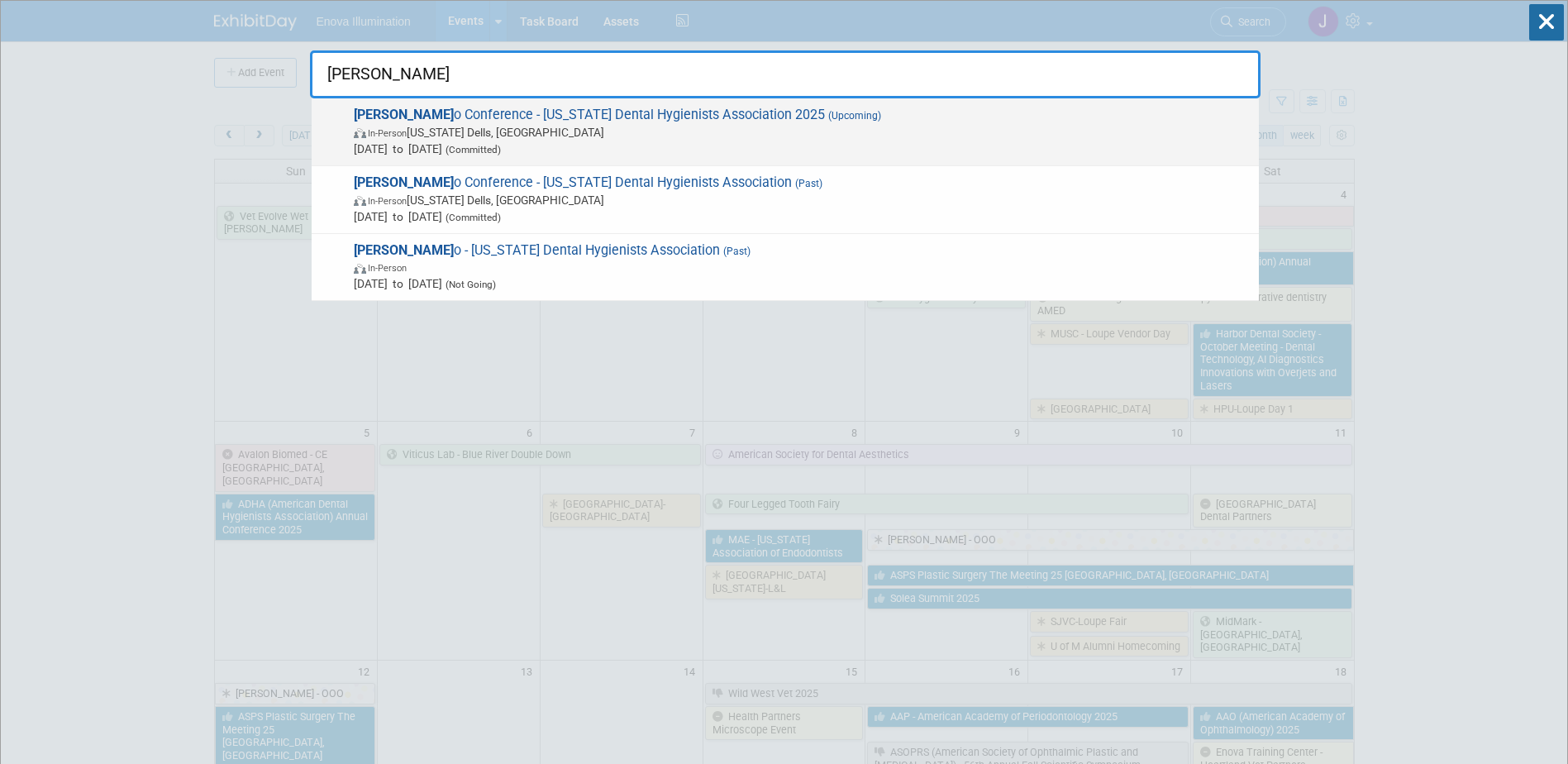
type input "Indig"
click at [467, 145] on span "Sep 5, 2025 to Sep 6, 2025 (Committed)" at bounding box center [801, 149] width 897 height 17
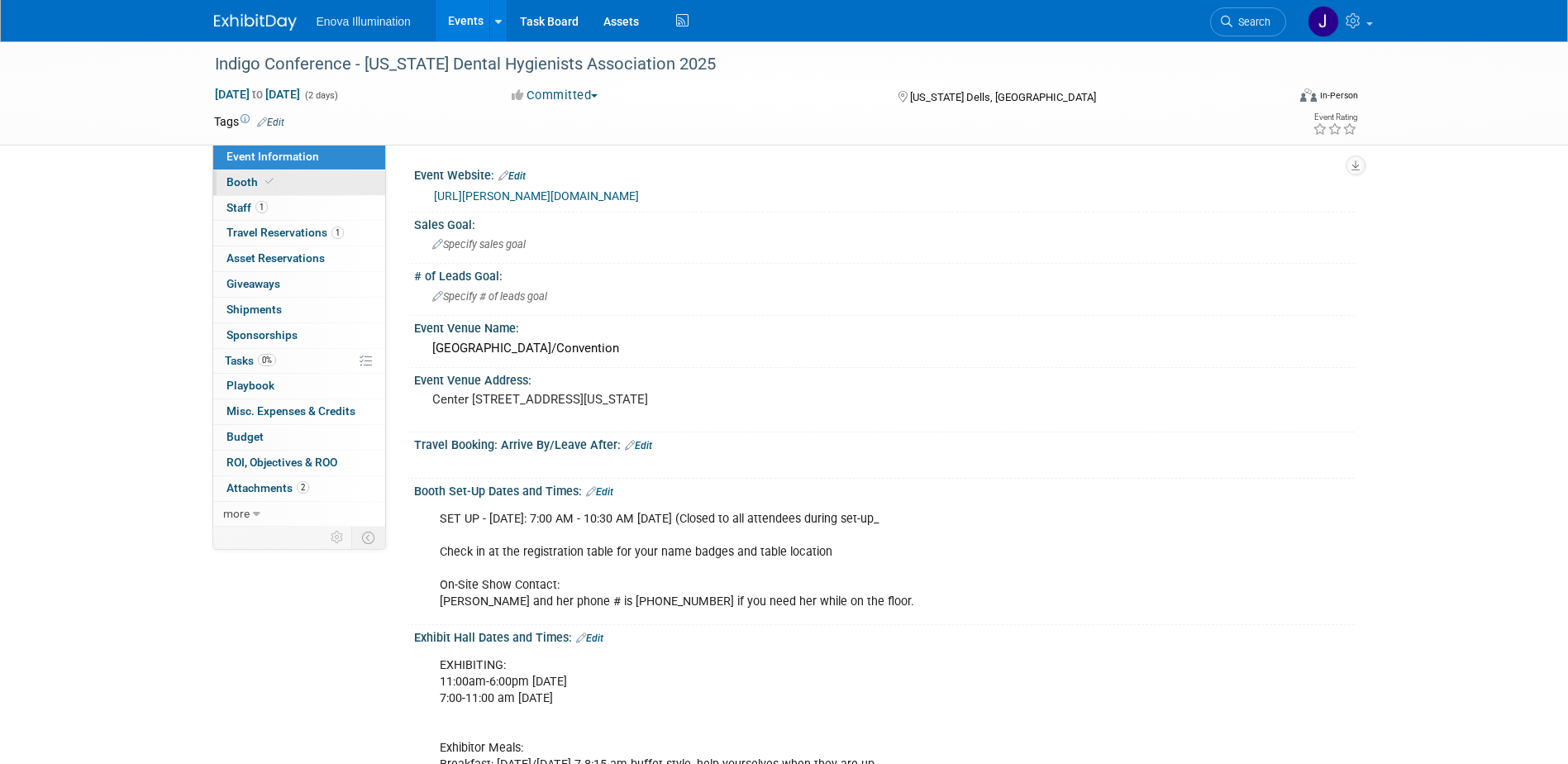
click at [302, 190] on link "Booth" at bounding box center [299, 183] width 172 height 25
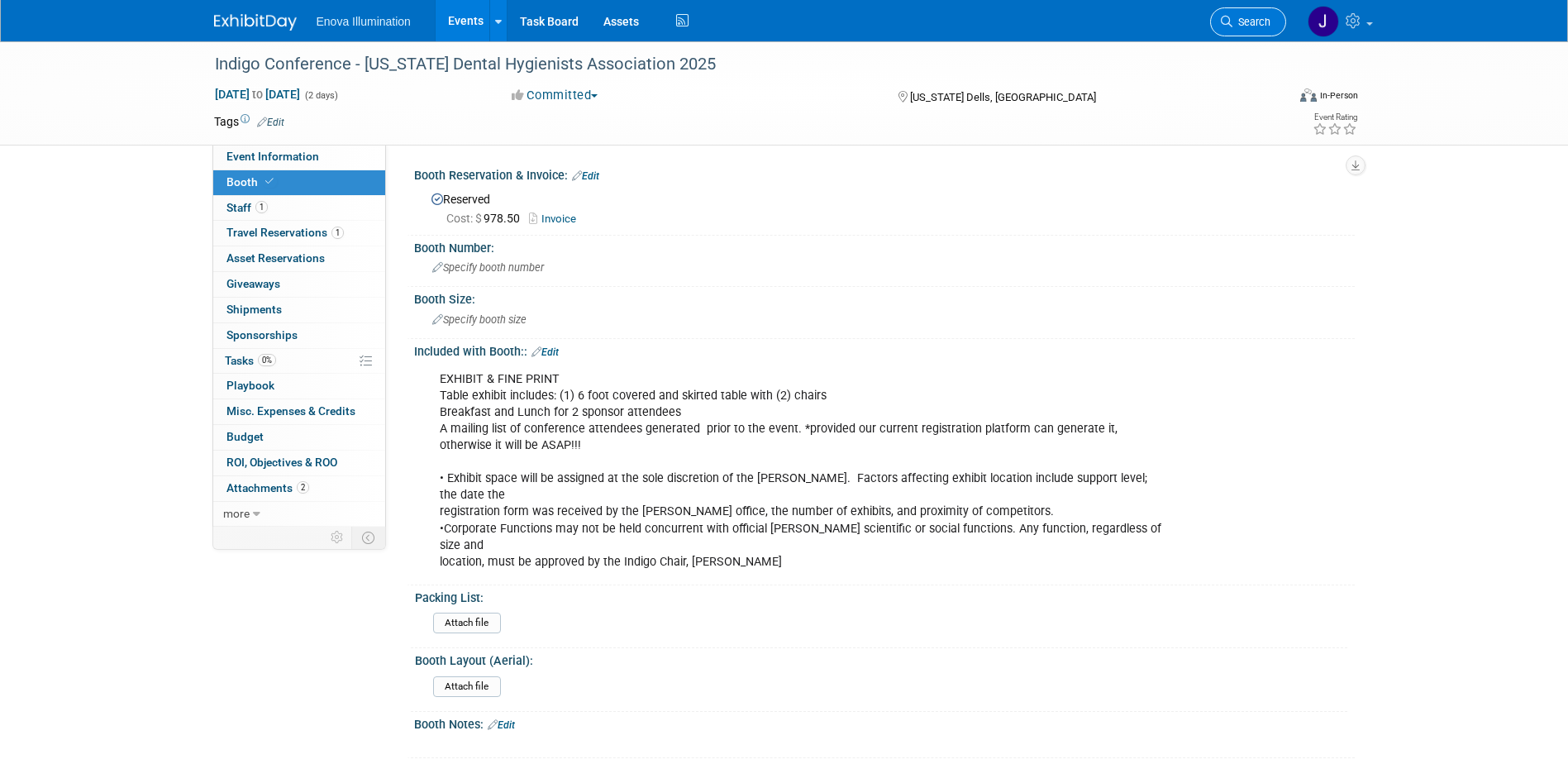
click at [1238, 17] on span "Search" at bounding box center [1251, 22] width 38 height 12
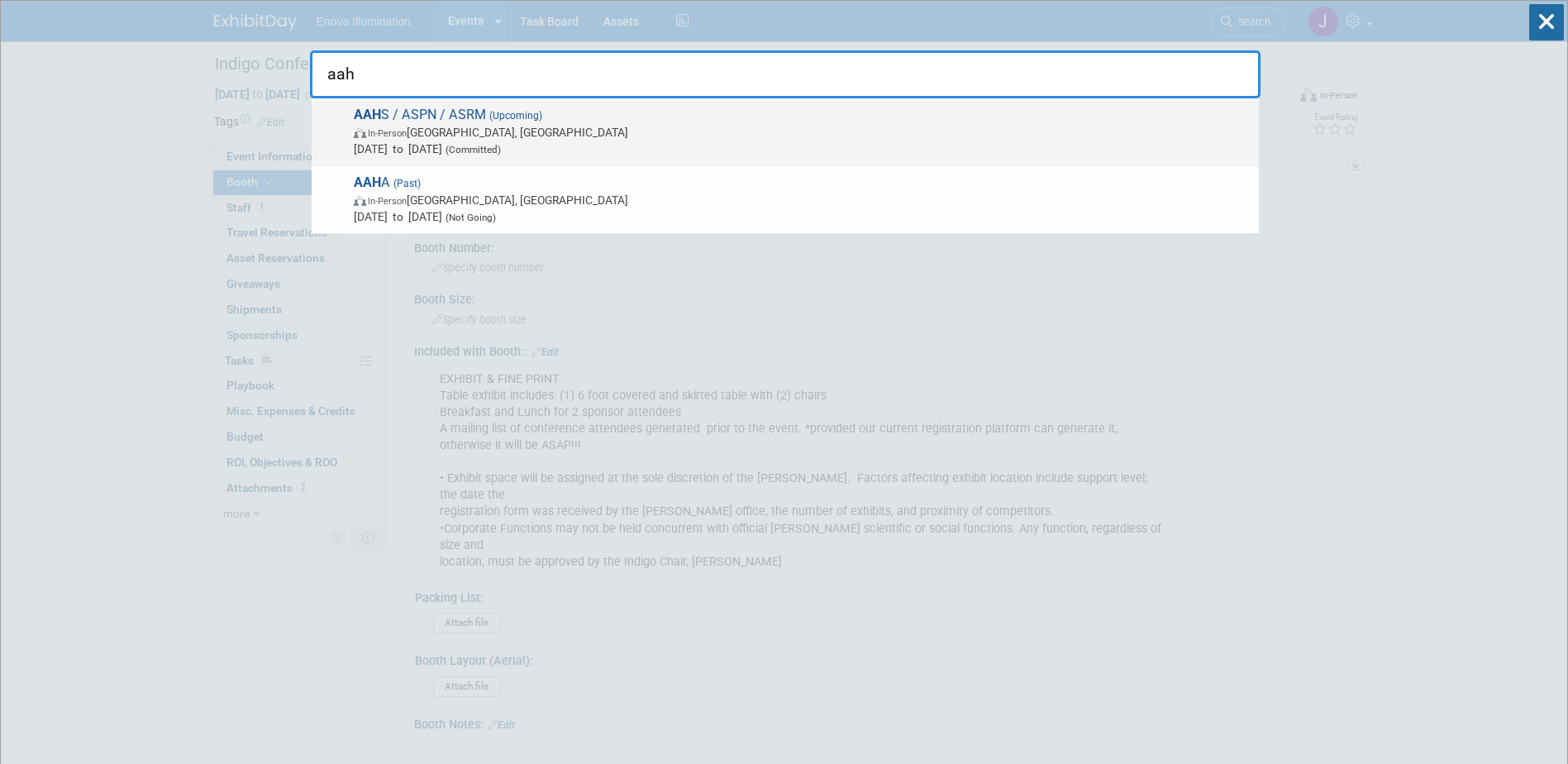
type input "aah"
click at [495, 150] on span "Jan 14, 2026 to Jan 19, 2026 (Committed)" at bounding box center [801, 149] width 897 height 17
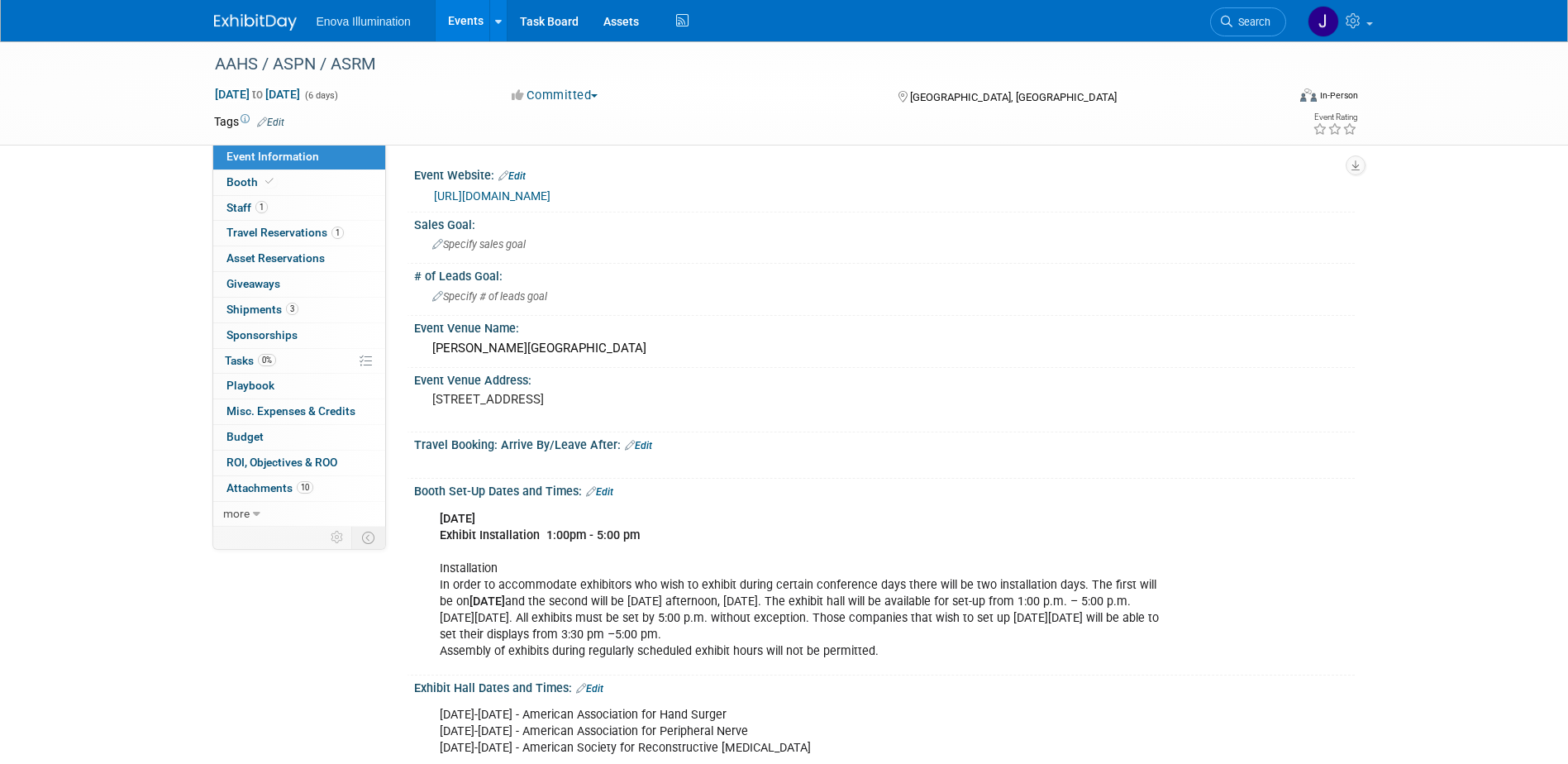
click at [272, 24] on img at bounding box center [256, 23] width 83 height 17
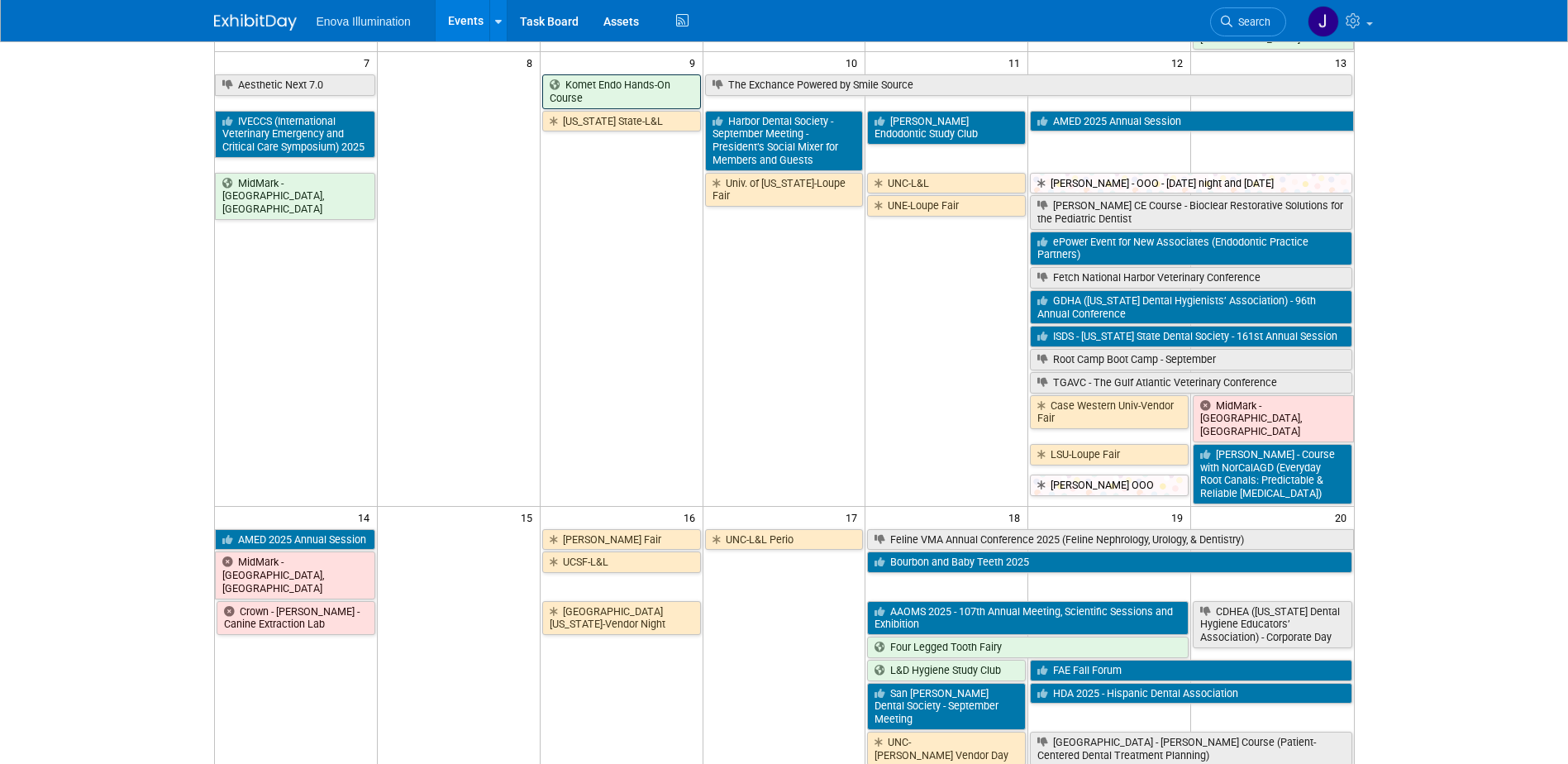
scroll to position [413, 0]
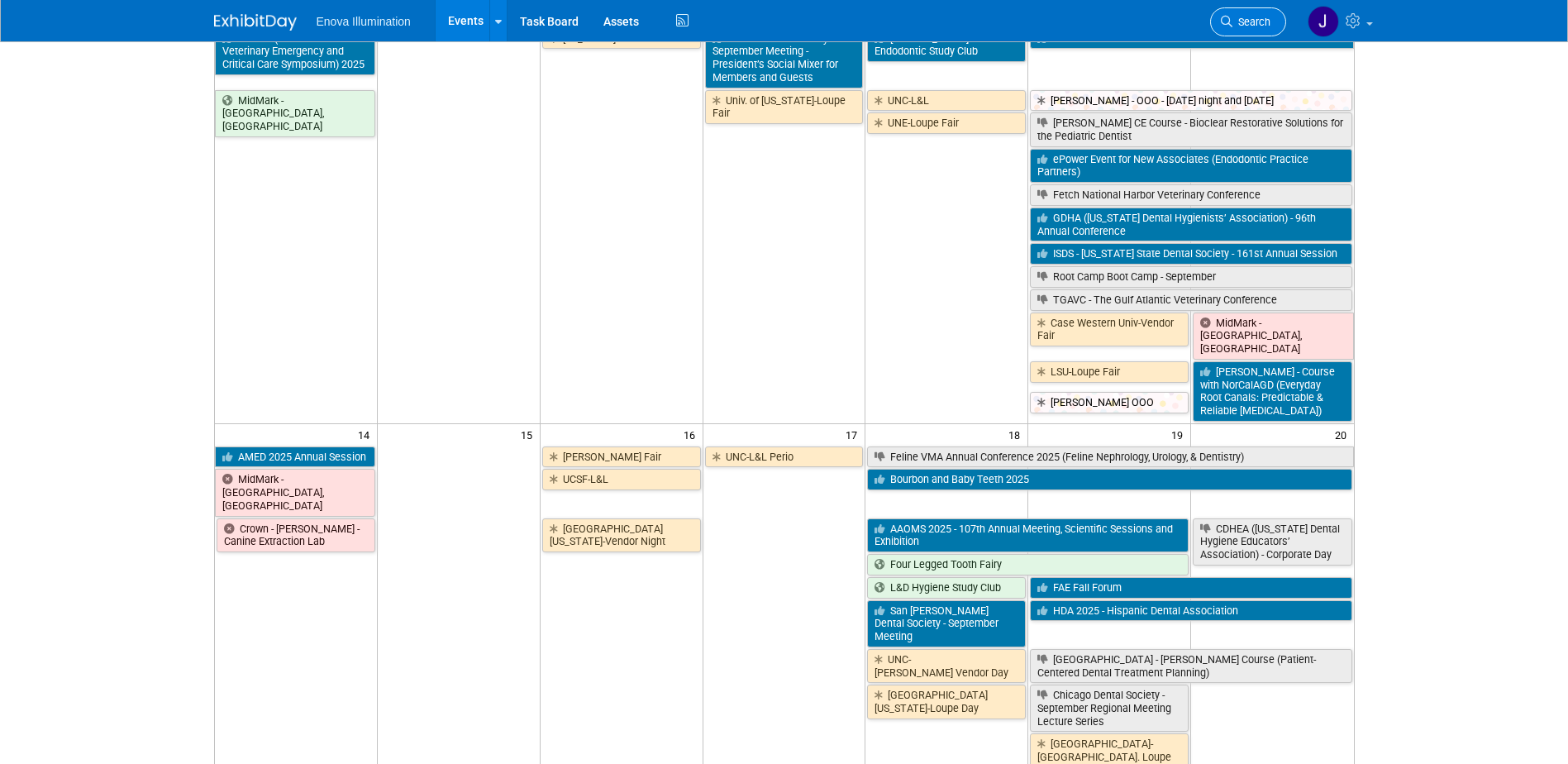
click at [1250, 25] on span "Search" at bounding box center [1251, 22] width 38 height 12
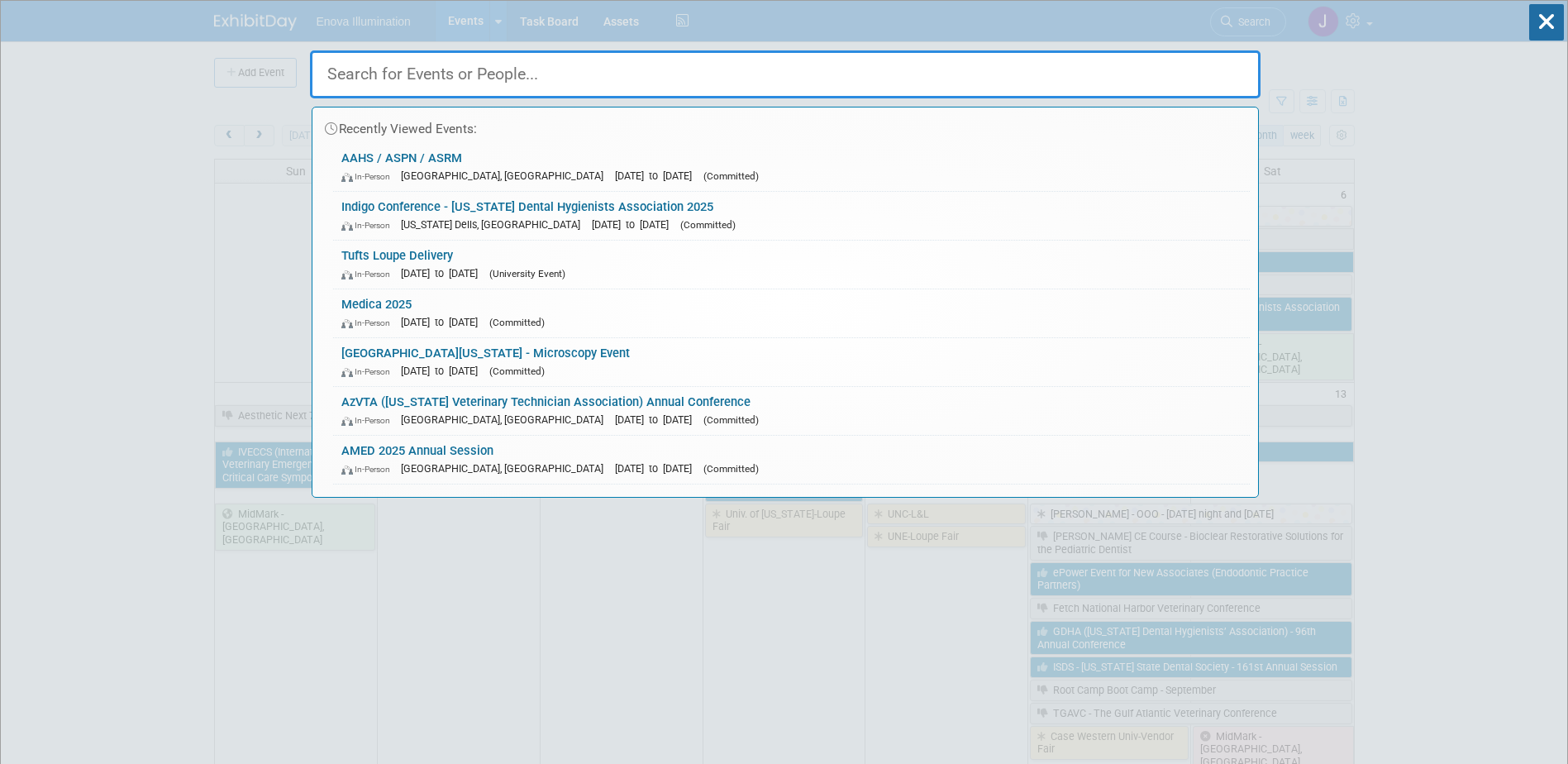
click at [1134, 58] on input "text" at bounding box center [785, 74] width 950 height 48
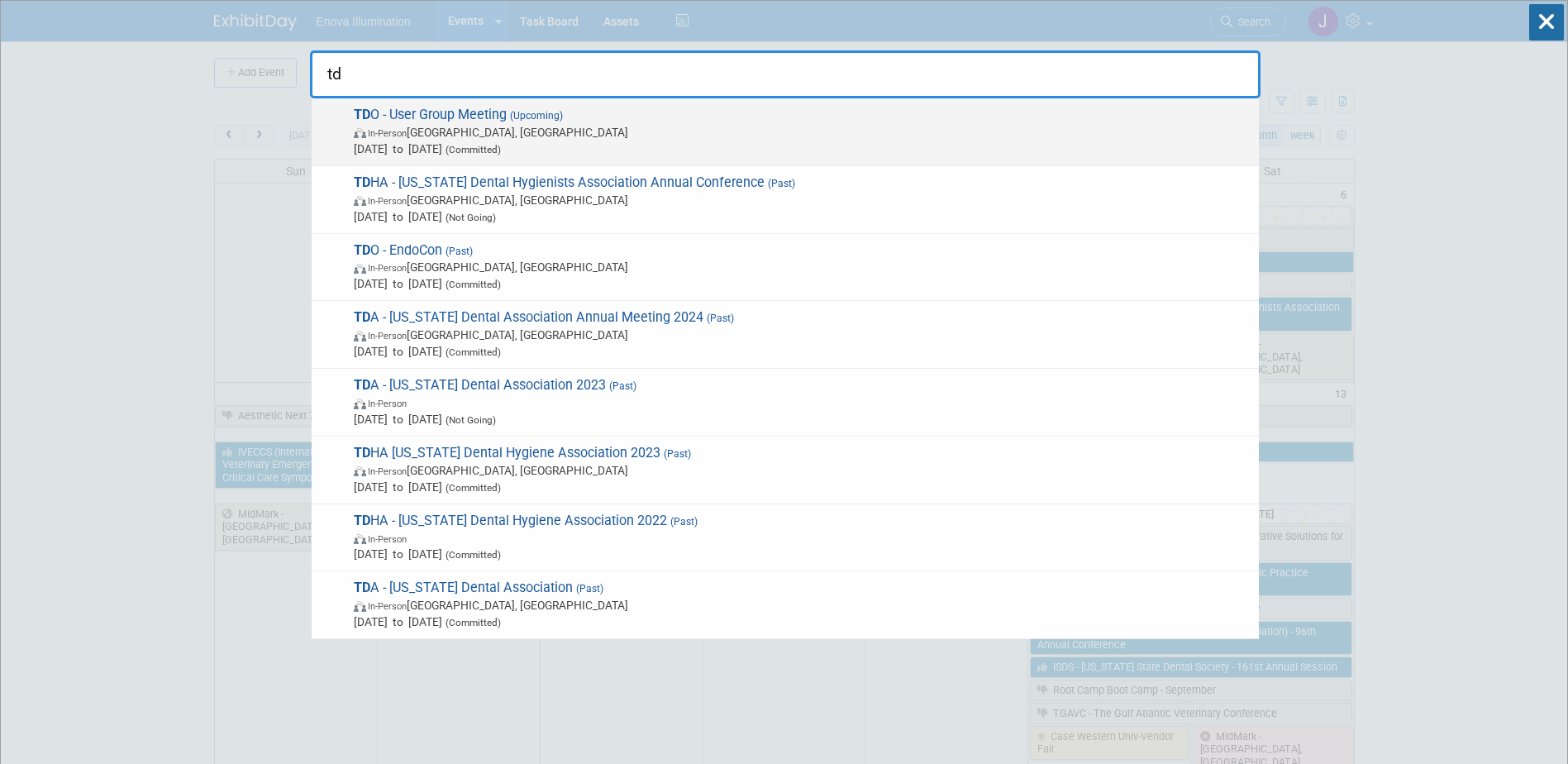
type input "td"
click at [470, 138] on span "In-Person San Diego, CA" at bounding box center [801, 133] width 897 height 17
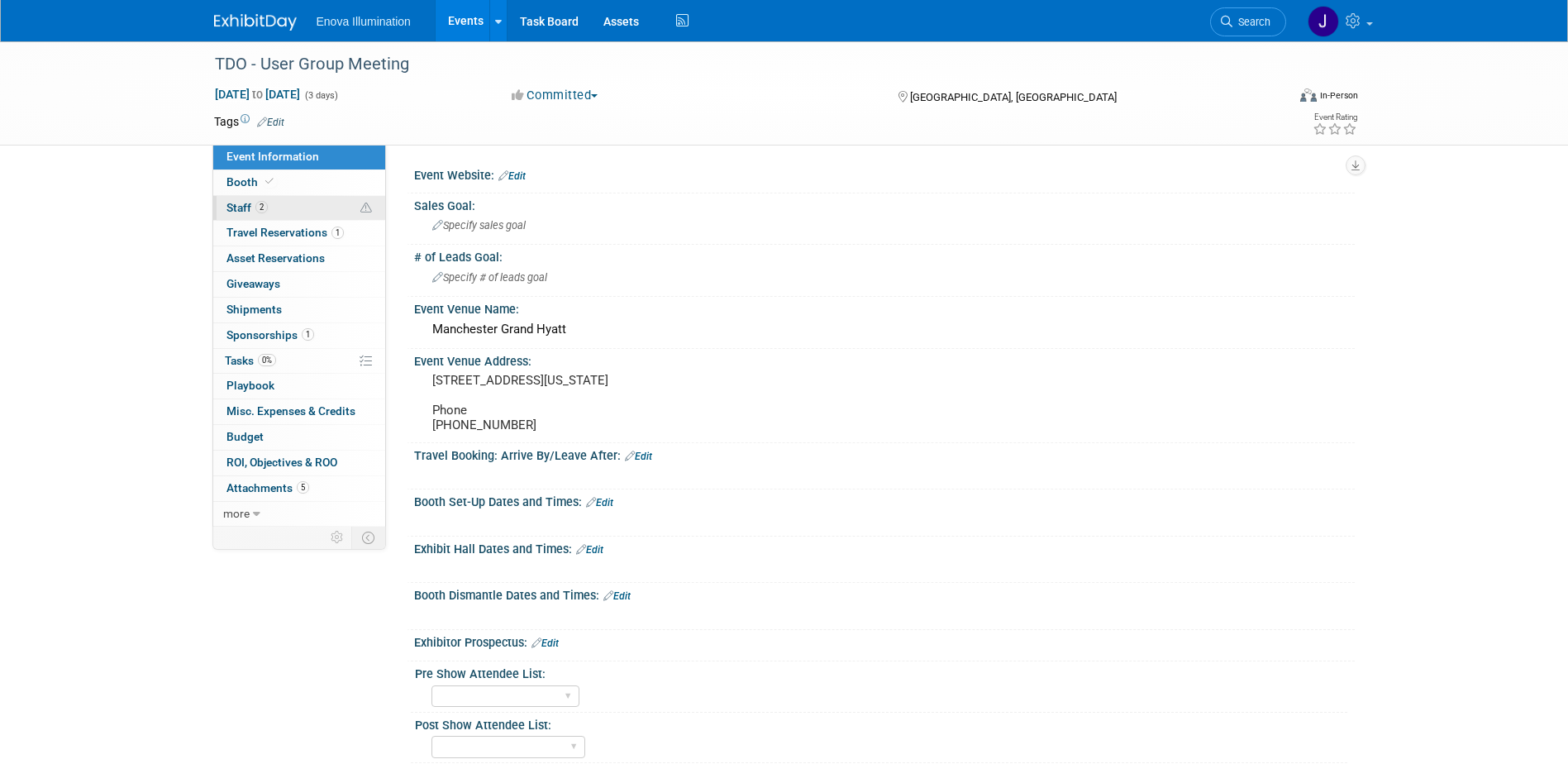
click at [298, 207] on link "2 Staff 2" at bounding box center [299, 208] width 172 height 25
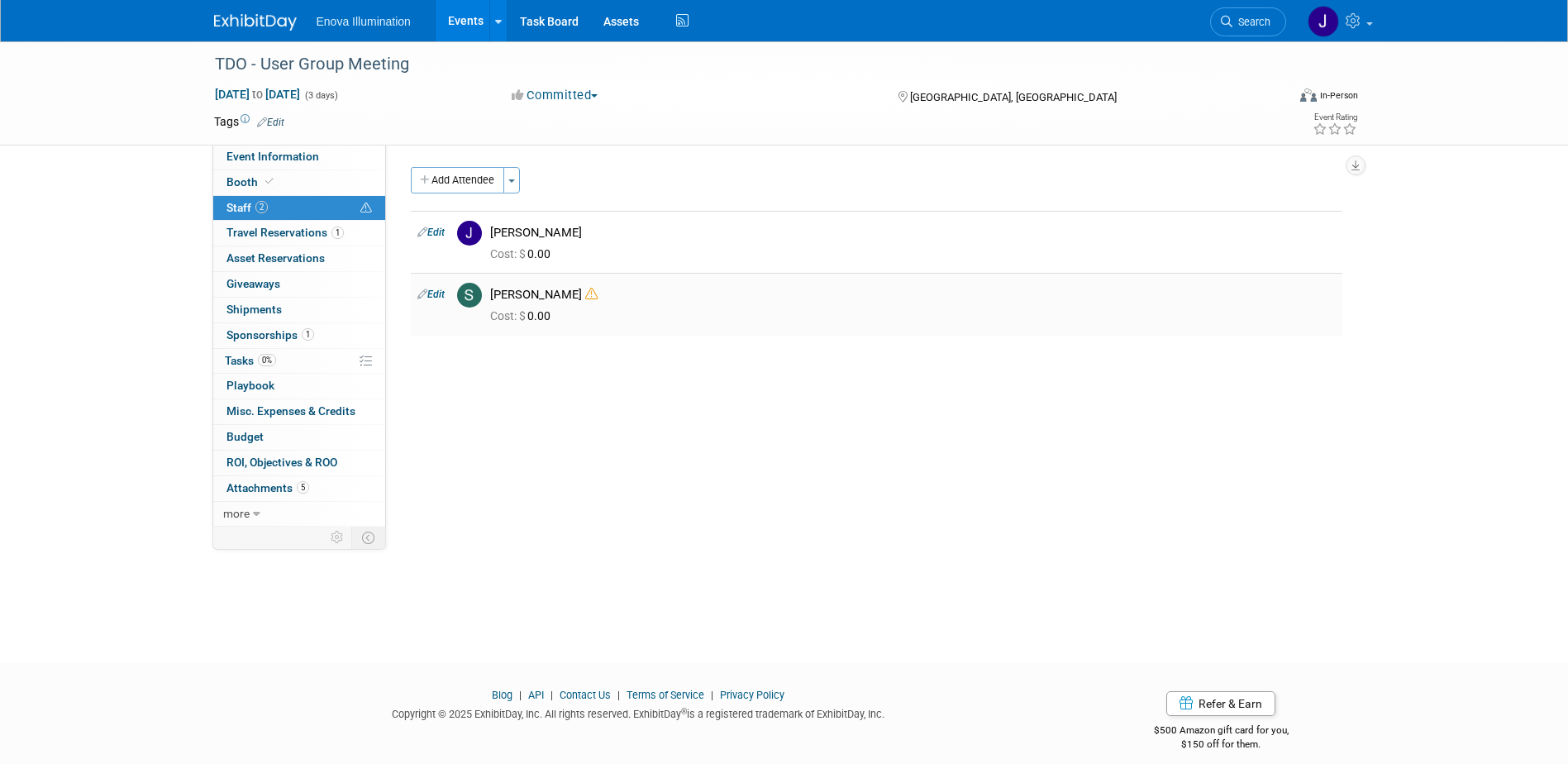
click at [441, 291] on link "Edit" at bounding box center [431, 294] width 27 height 11
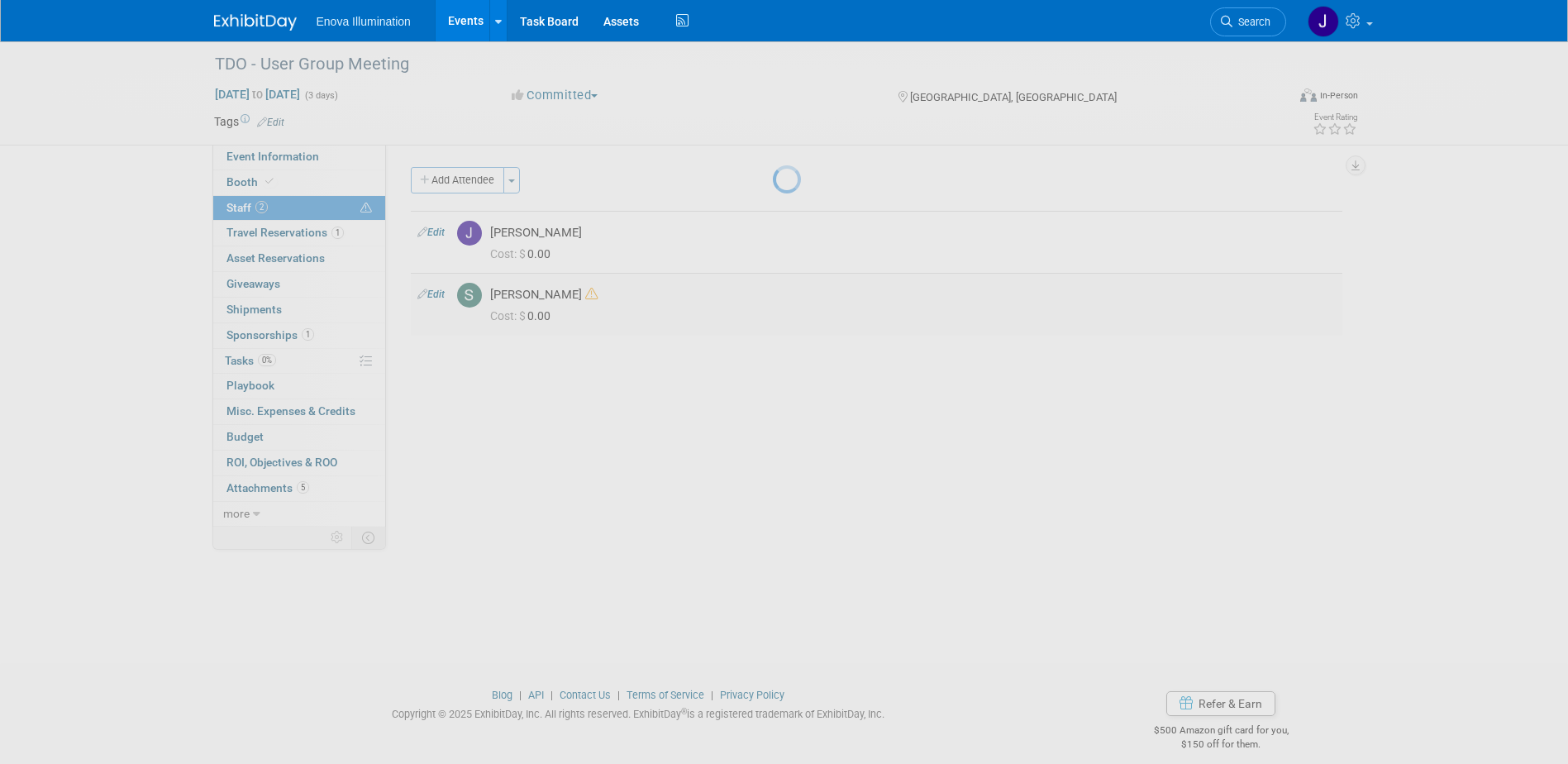
select select "6d9e34f1-443f-4f3d-b0be-718c46cedcbc"
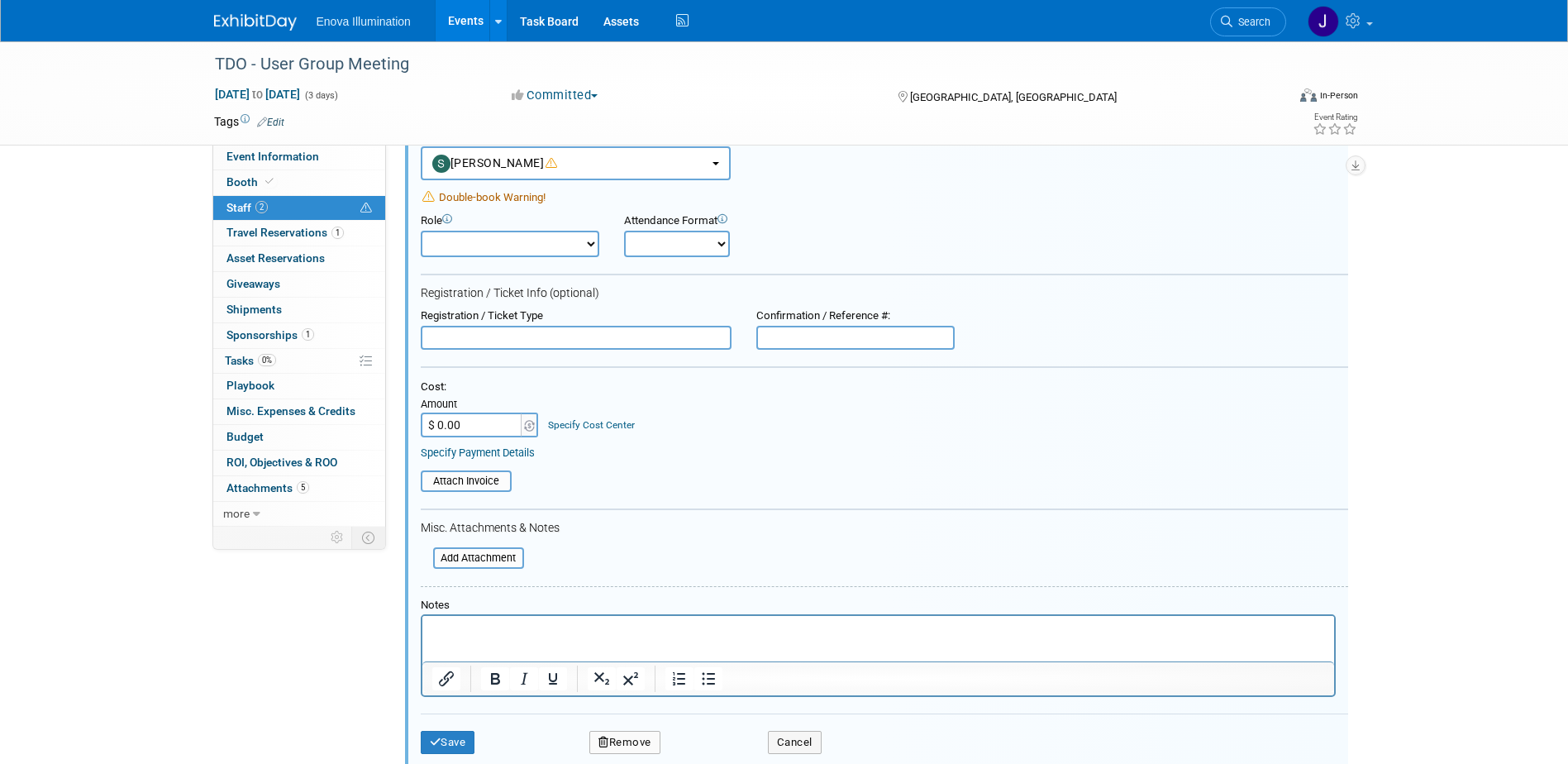
scroll to position [251, 0]
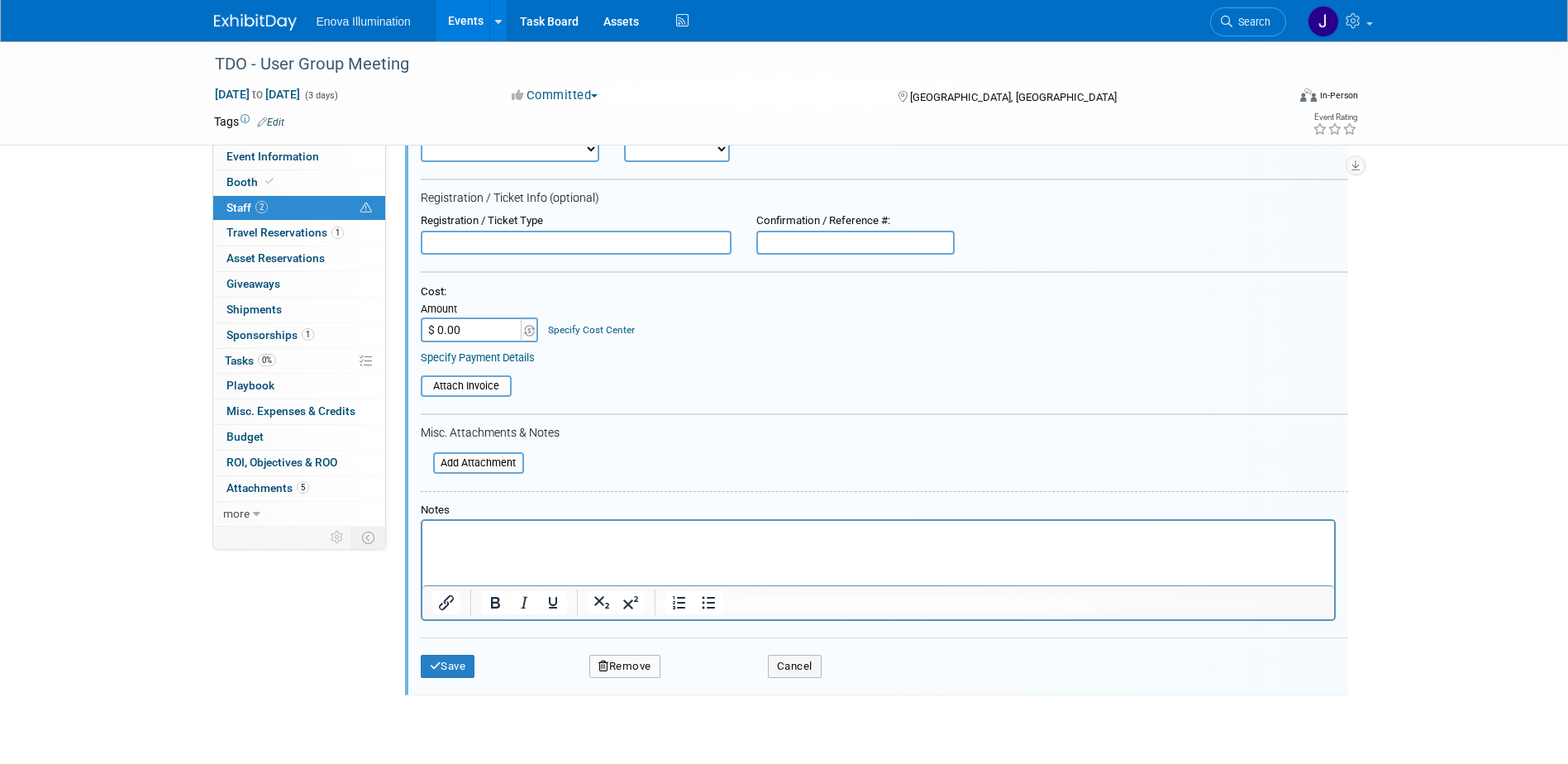
click at [490, 540] on p "Rich Text Area. Press ALT-0 for help." at bounding box center [878, 536] width 893 height 17
click at [458, 665] on button "Save" at bounding box center [448, 666] width 55 height 24
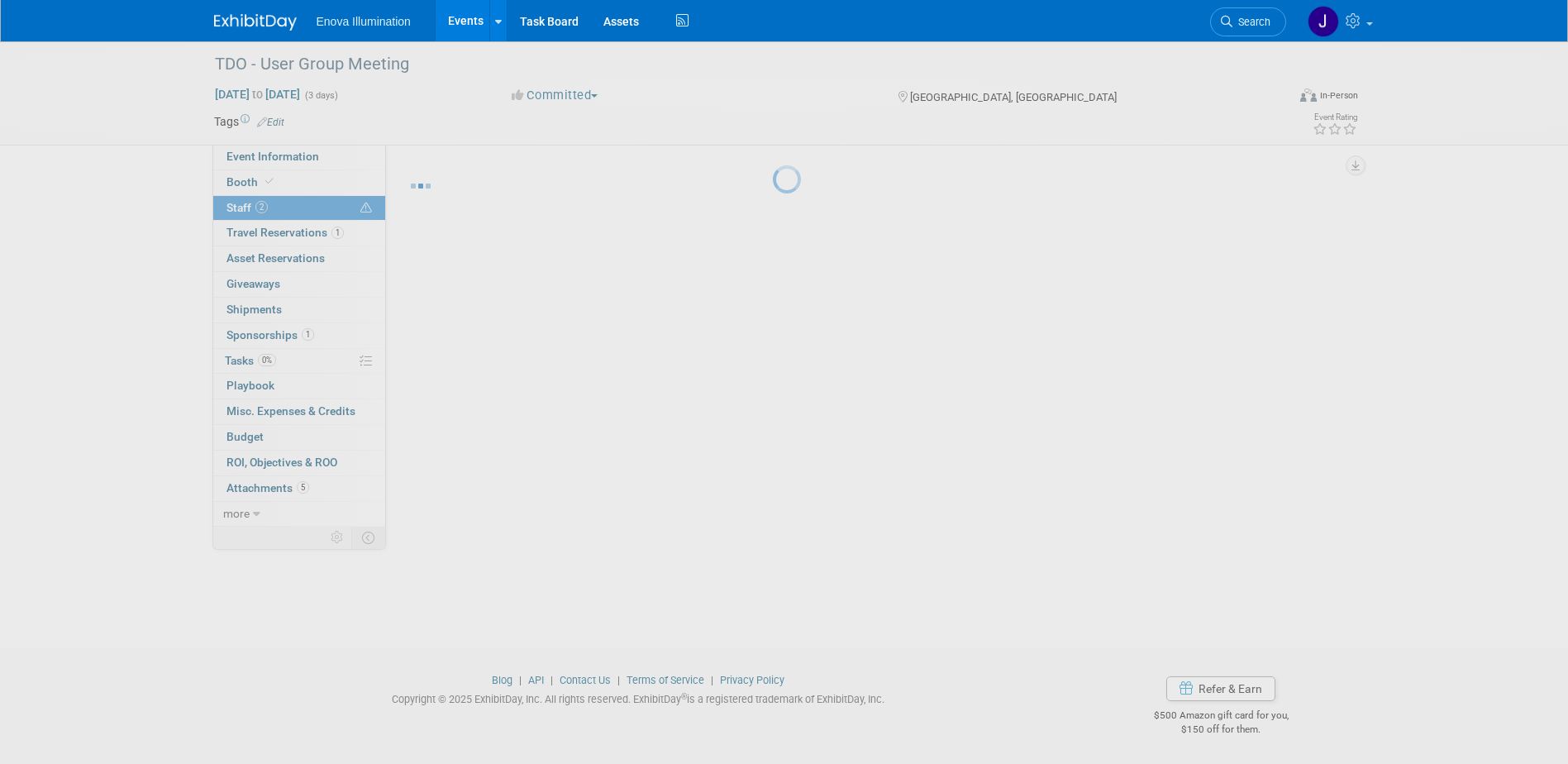
scroll to position [15, 0]
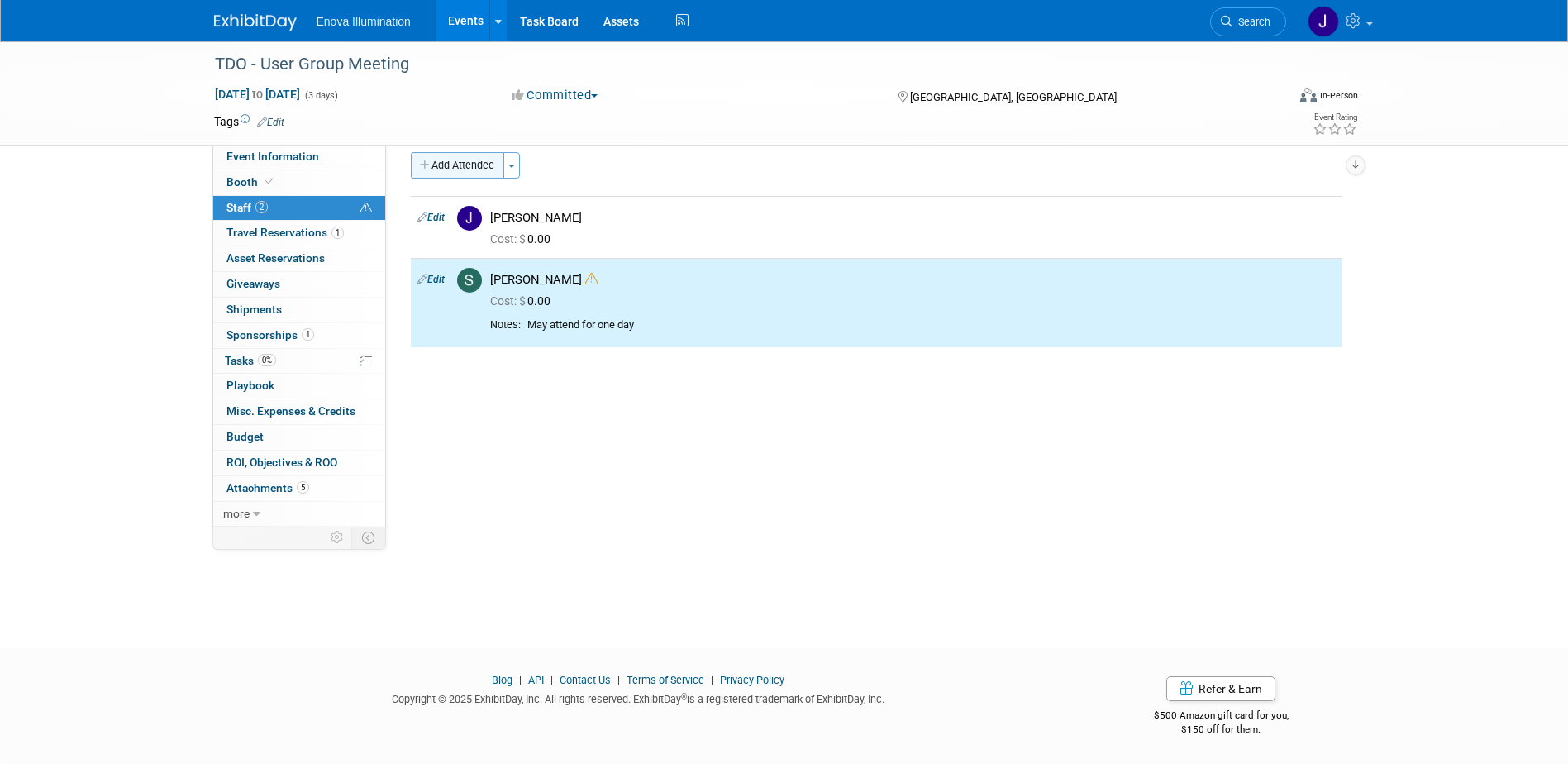
click at [456, 168] on button "Add Attendee" at bounding box center [457, 165] width 93 height 26
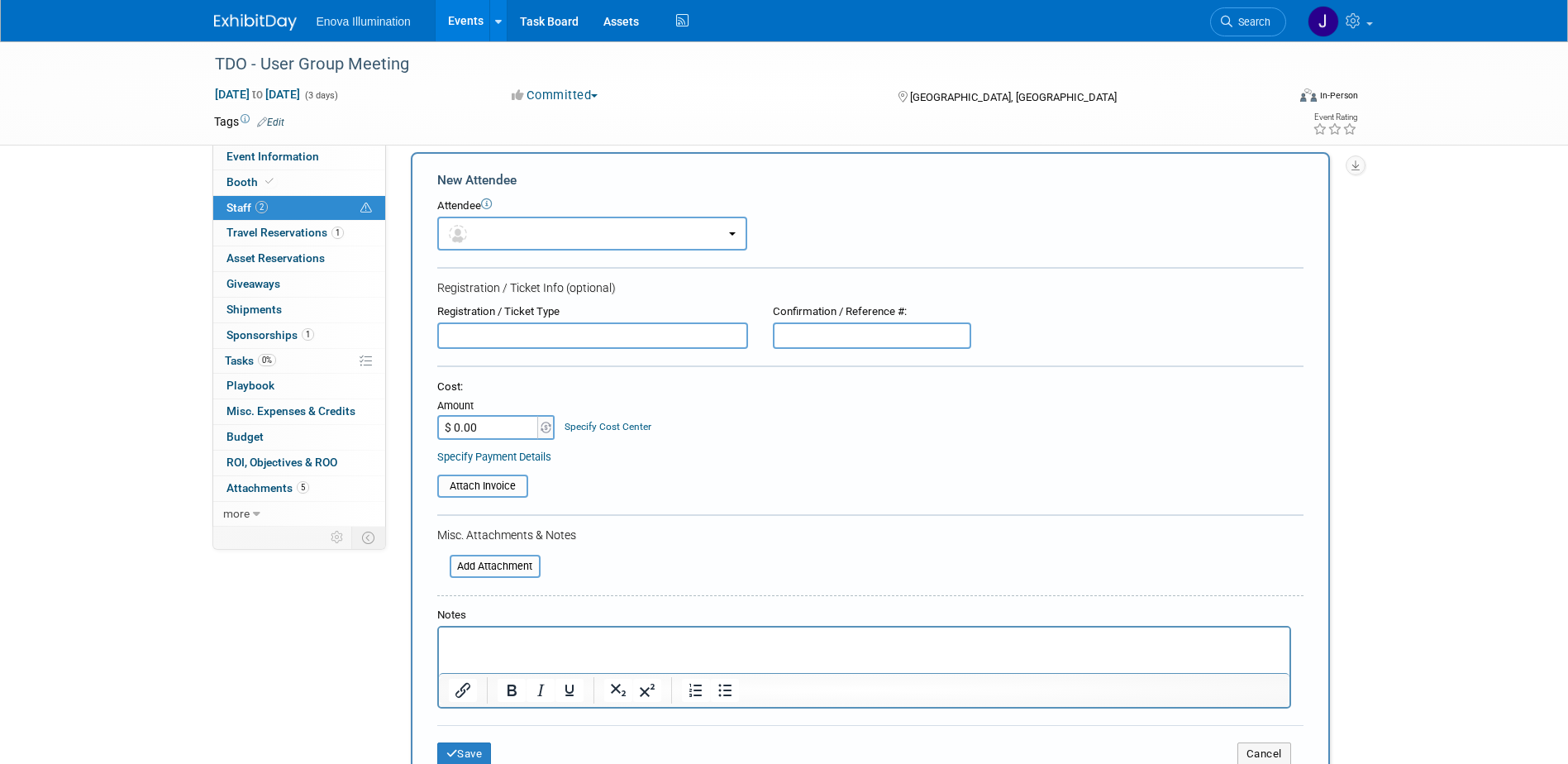
scroll to position [0, 0]
click at [493, 227] on button "button" at bounding box center [592, 234] width 310 height 34
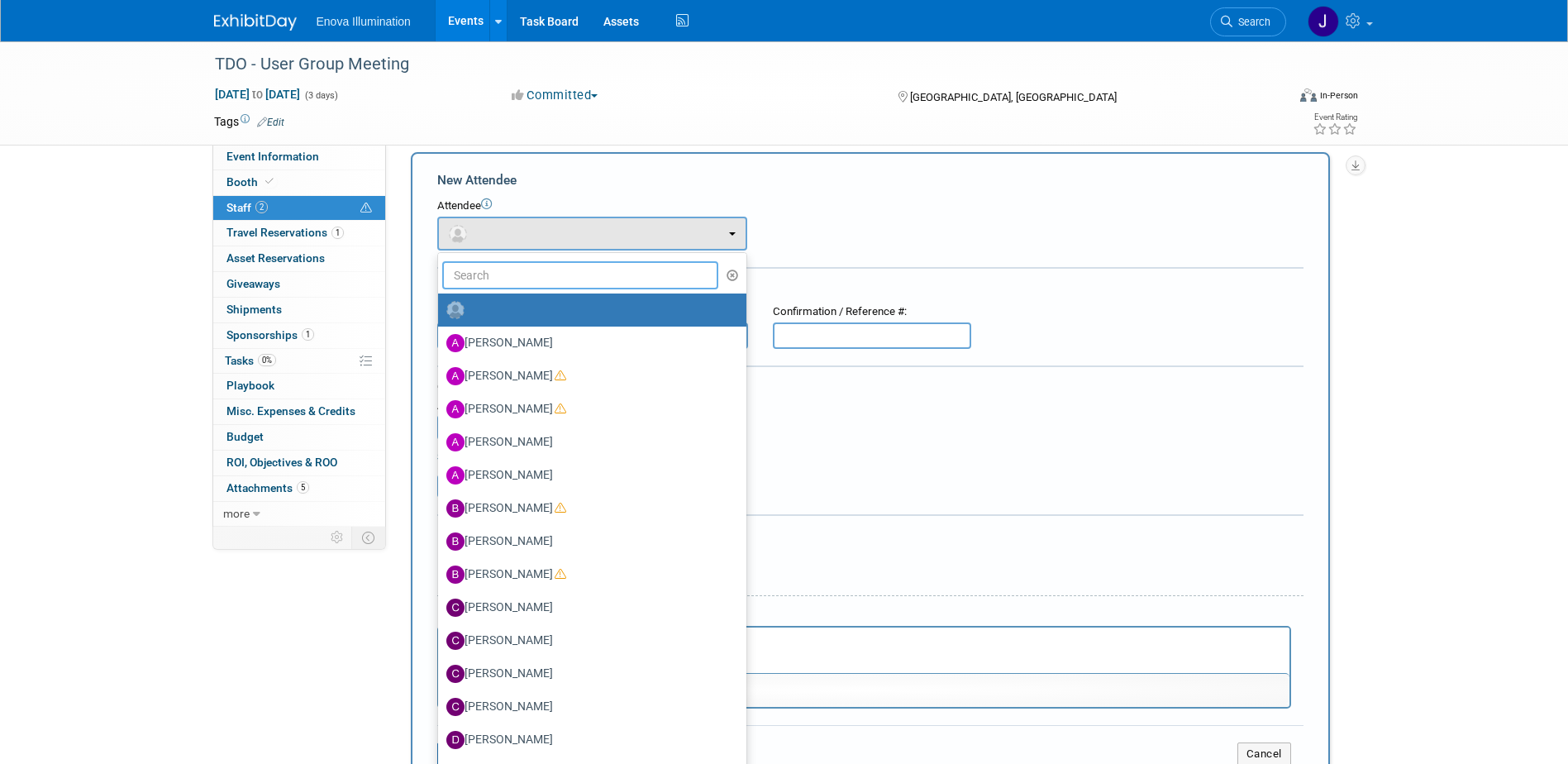
click at [512, 278] on input "text" at bounding box center [581, 275] width 277 height 28
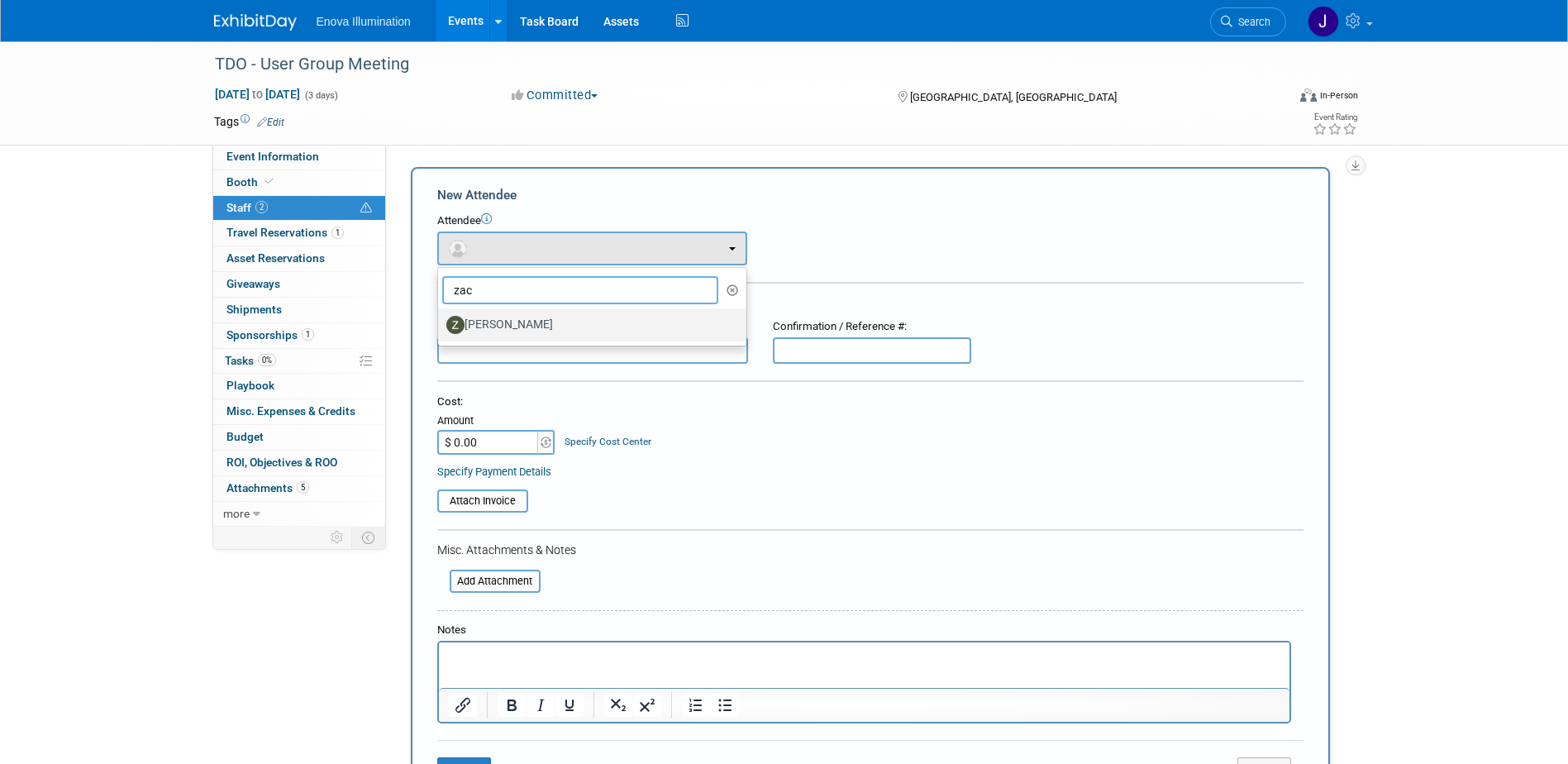
type input "zac"
drag, startPoint x: 503, startPoint y: 324, endPoint x: 547, endPoint y: 323, distance: 44.0
click at [503, 324] on label "[PERSON_NAME]" at bounding box center [587, 325] width 284 height 26
click at [440, 324] on input "[PERSON_NAME]" at bounding box center [435, 323] width 10 height 10
select select "1766e89b-bc30-451e-8493-e62bd9afb2b3"
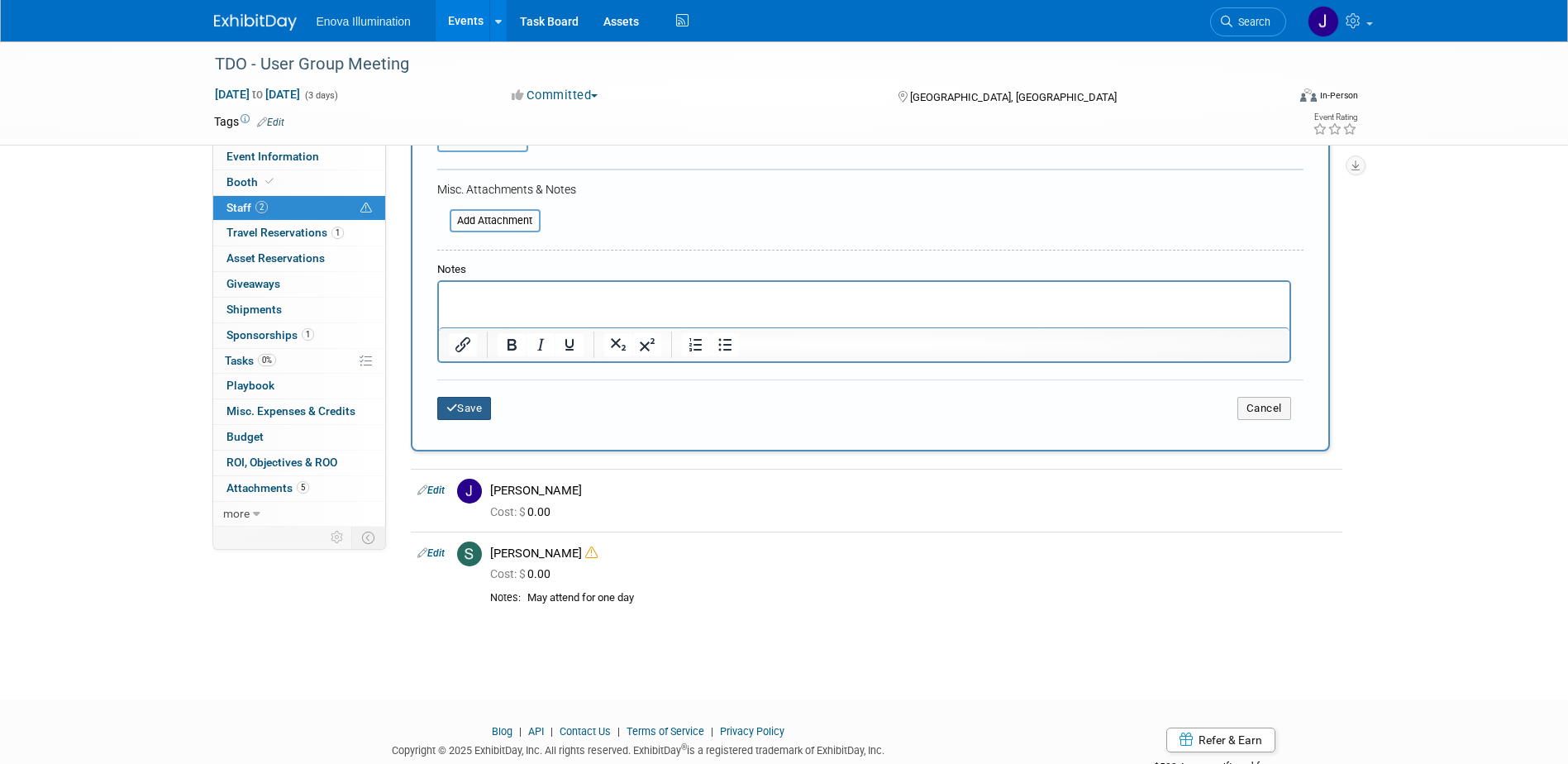
click at [476, 407] on button "Save" at bounding box center [465, 408] width 55 height 24
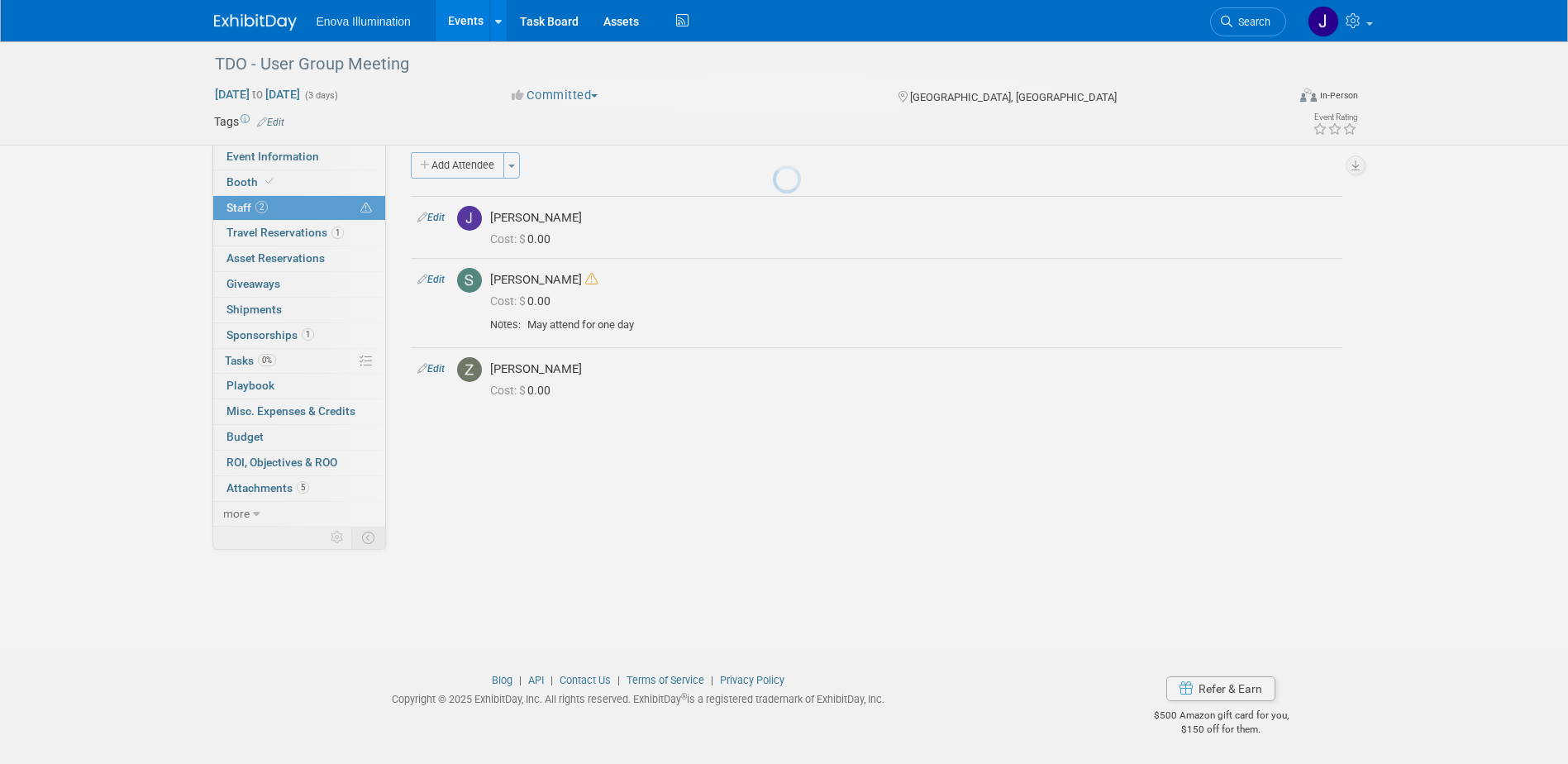
scroll to position [15, 0]
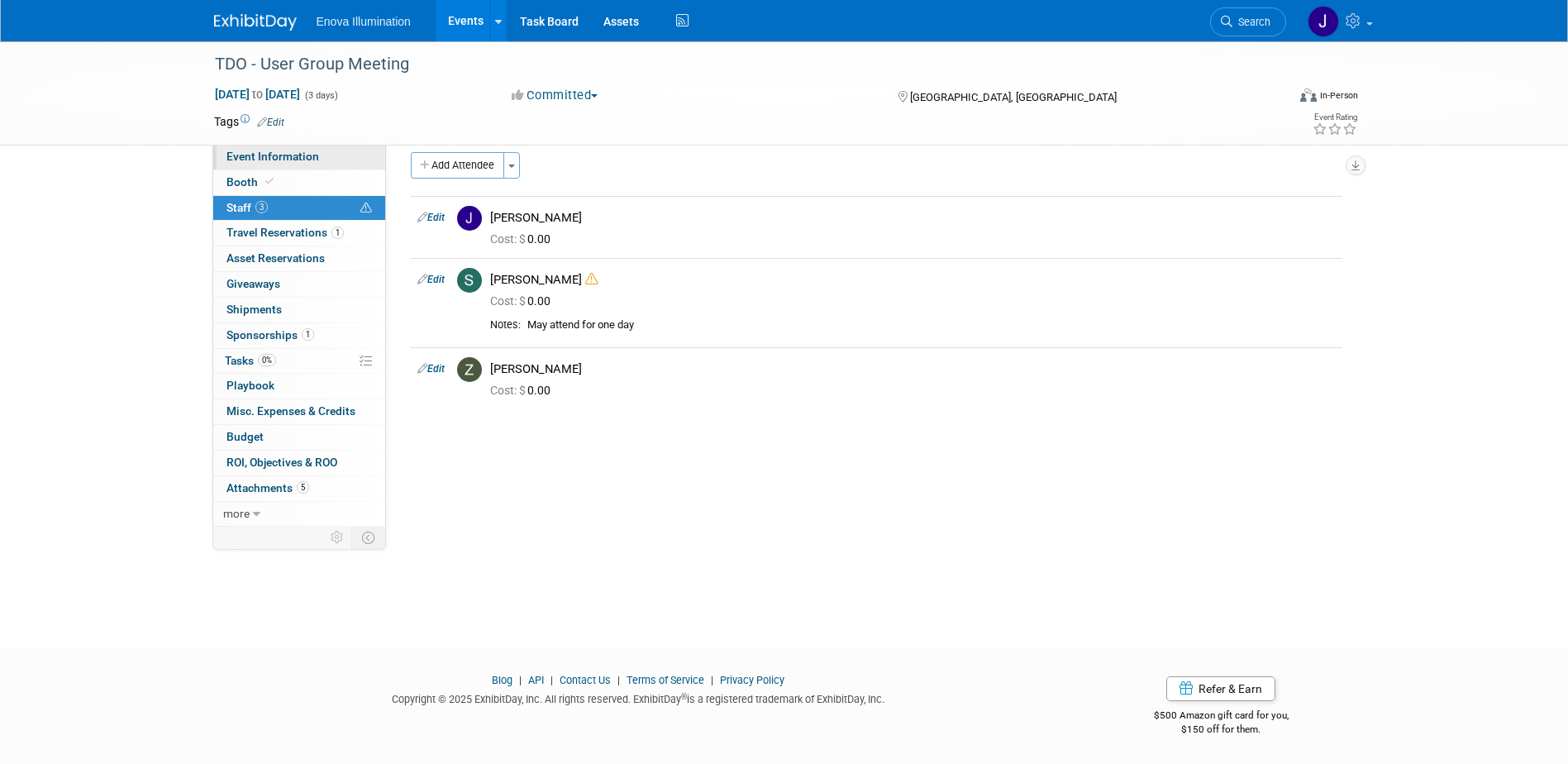
click at [297, 164] on link "Event Information" at bounding box center [299, 157] width 172 height 25
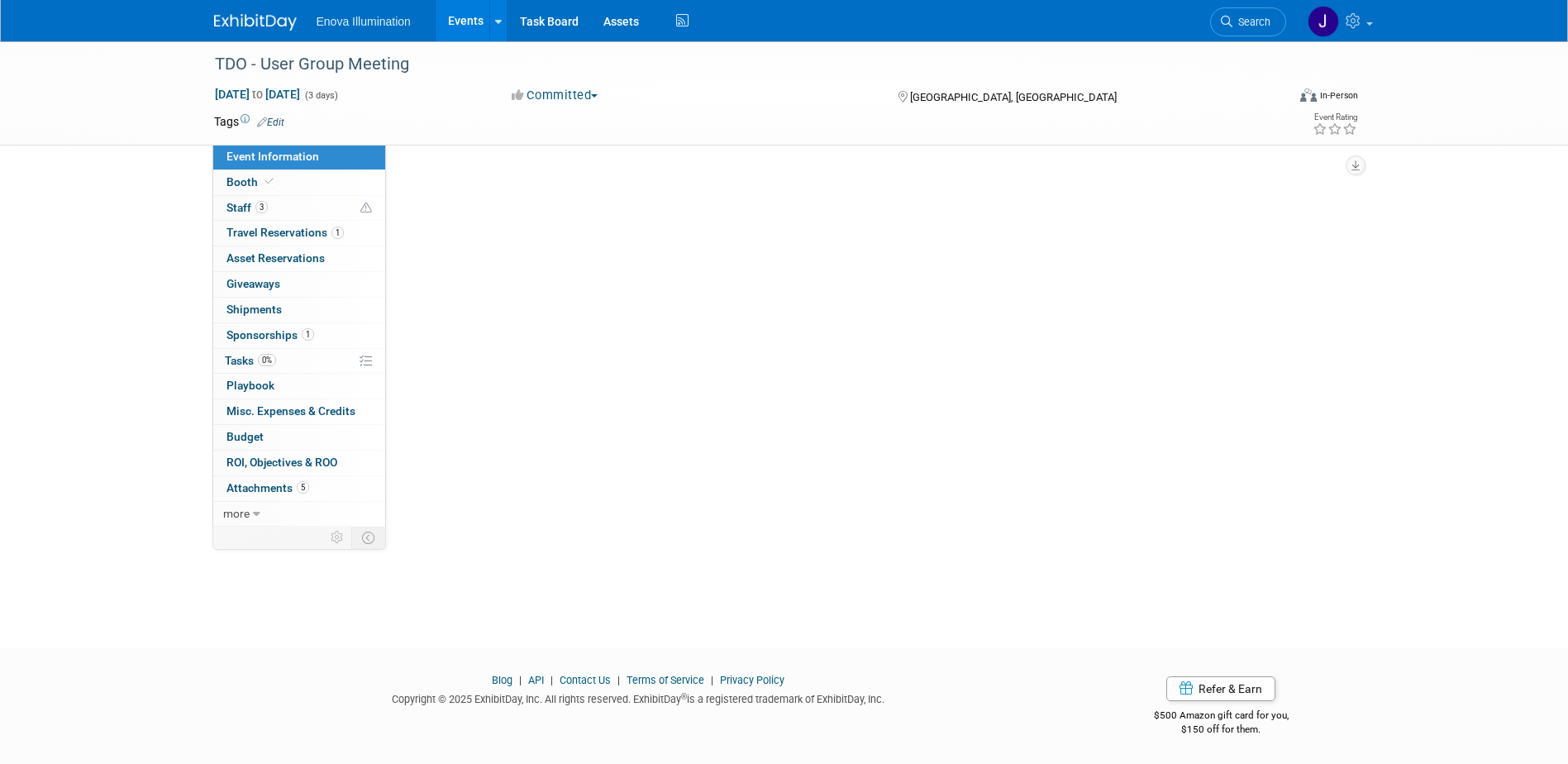
scroll to position [0, 0]
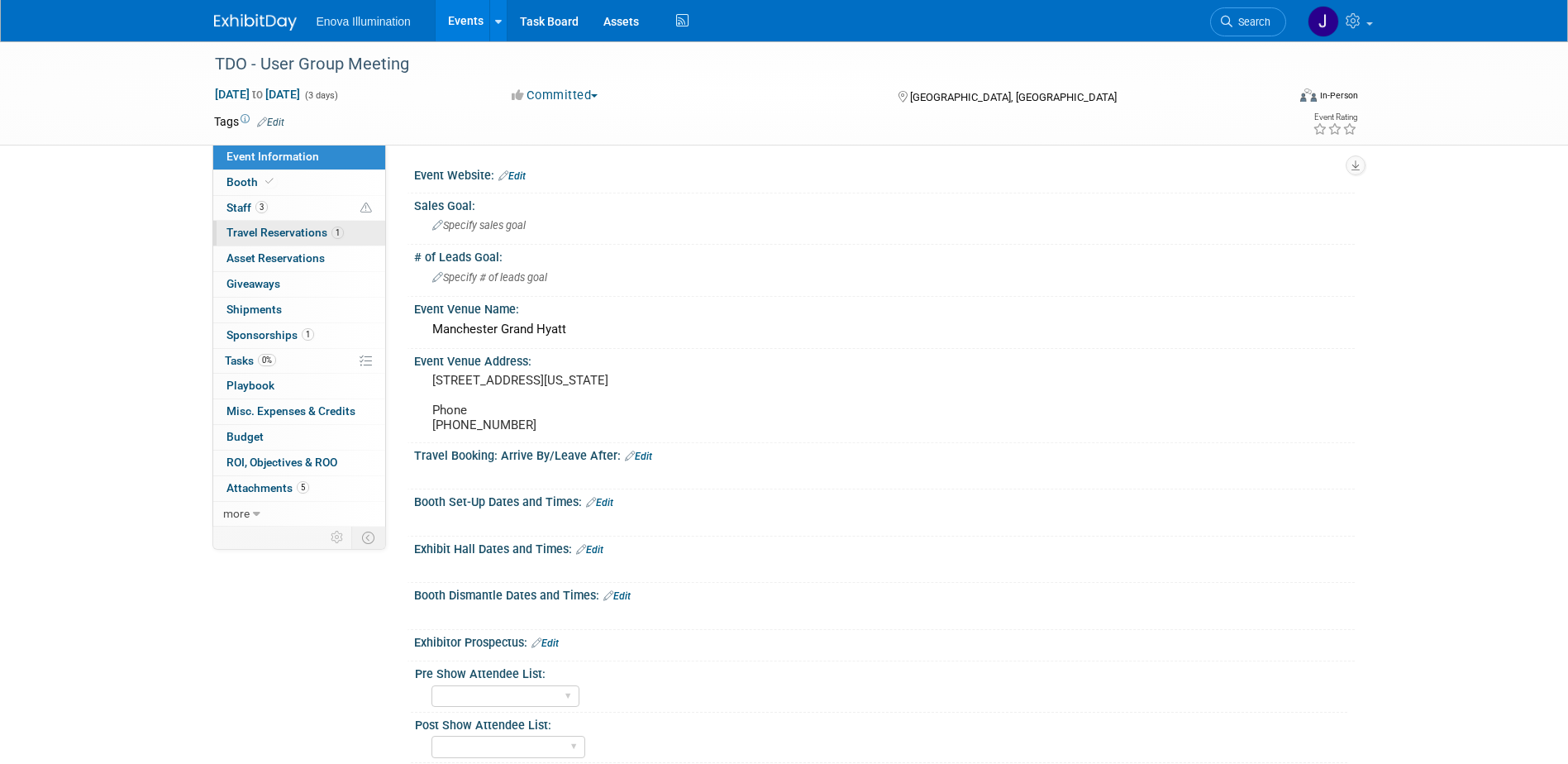
click at [288, 225] on span "Travel Reservations 1" at bounding box center [285, 232] width 118 height 13
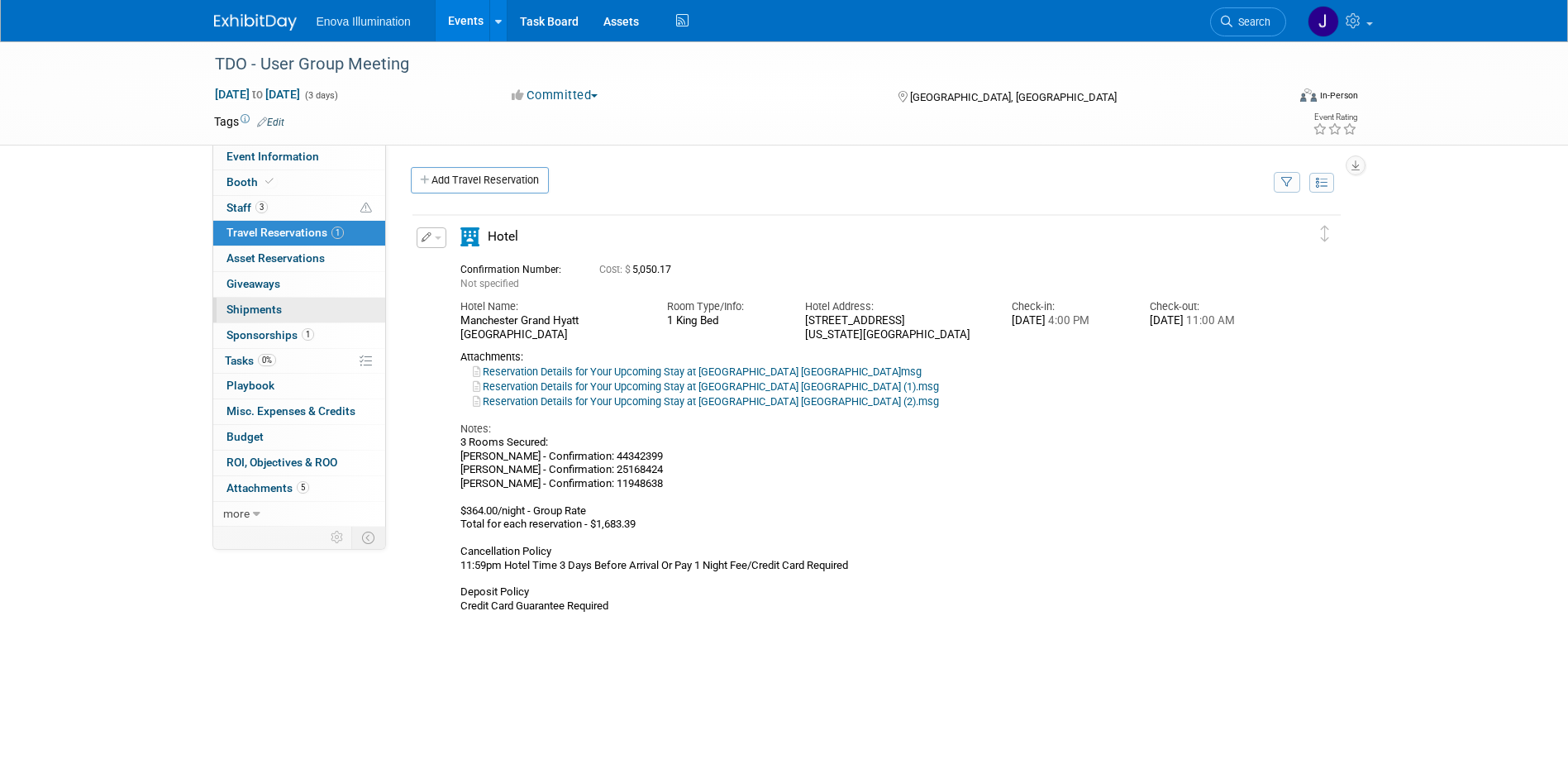
click at [258, 314] on span "Shipments 0" at bounding box center [254, 309] width 56 height 13
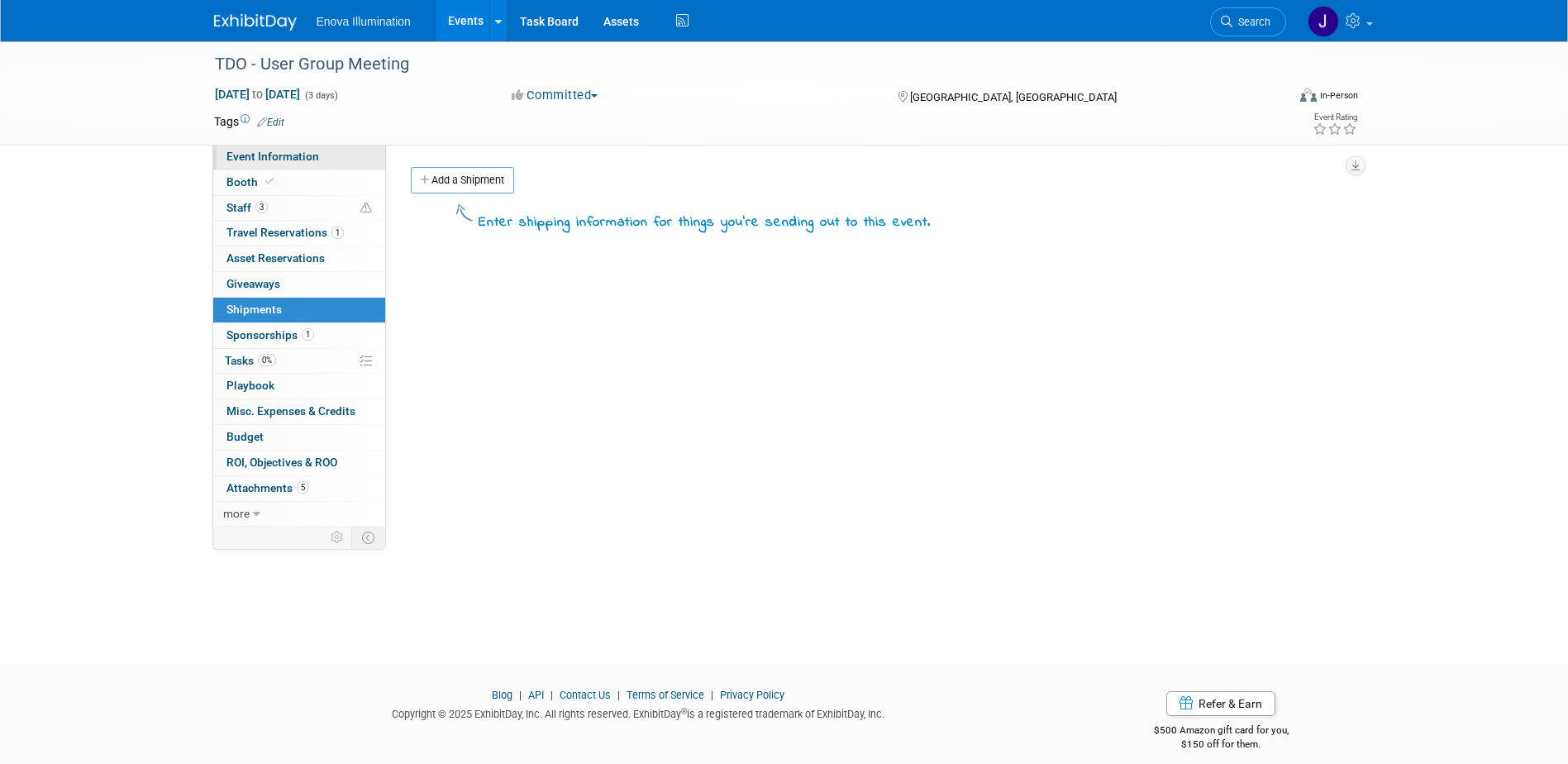
click at [313, 147] on link "Event Information" at bounding box center [299, 157] width 172 height 25
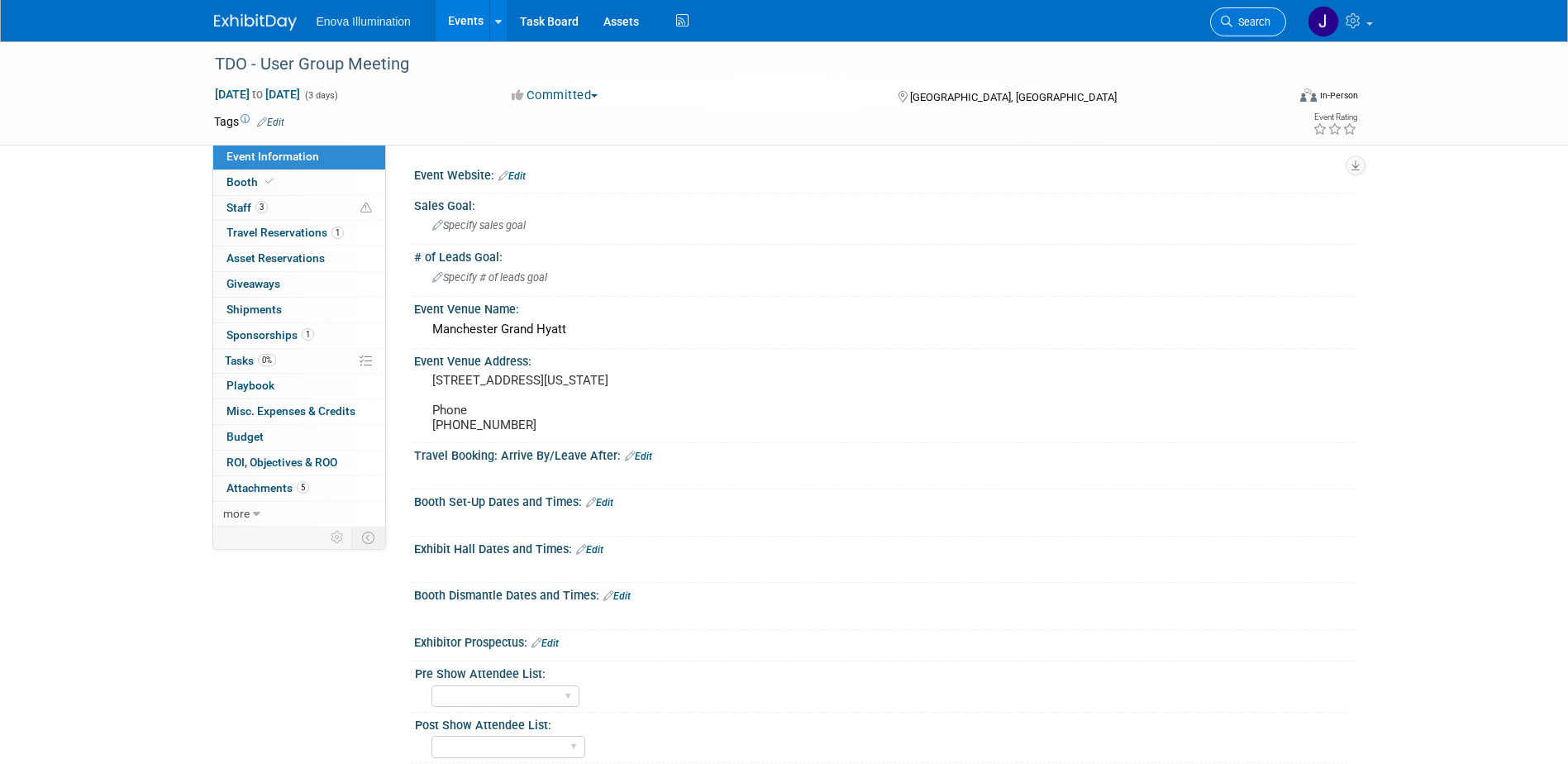
click at [1258, 22] on span "Search" at bounding box center [1251, 22] width 38 height 12
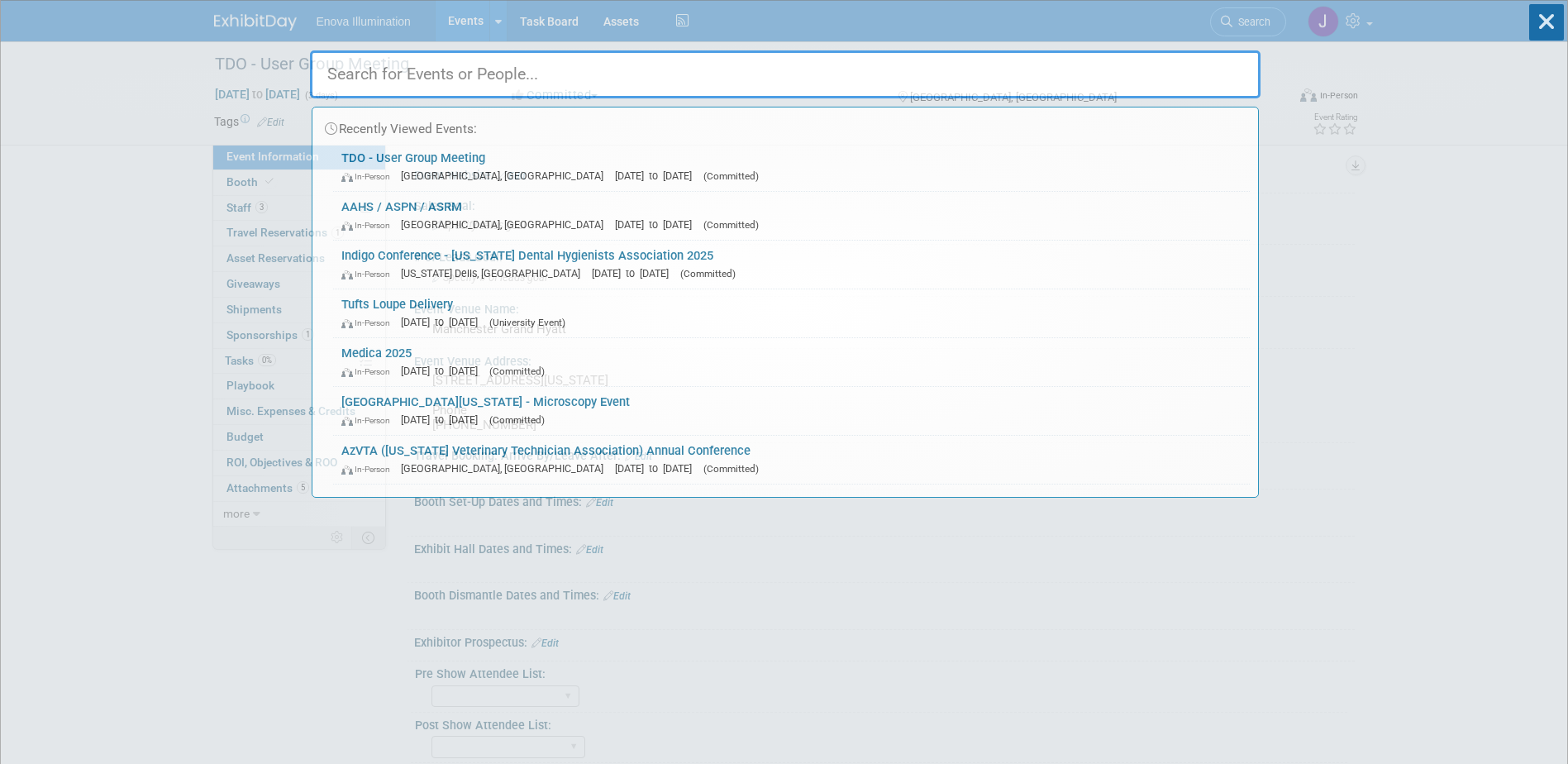
click at [1208, 72] on input "text" at bounding box center [785, 74] width 950 height 48
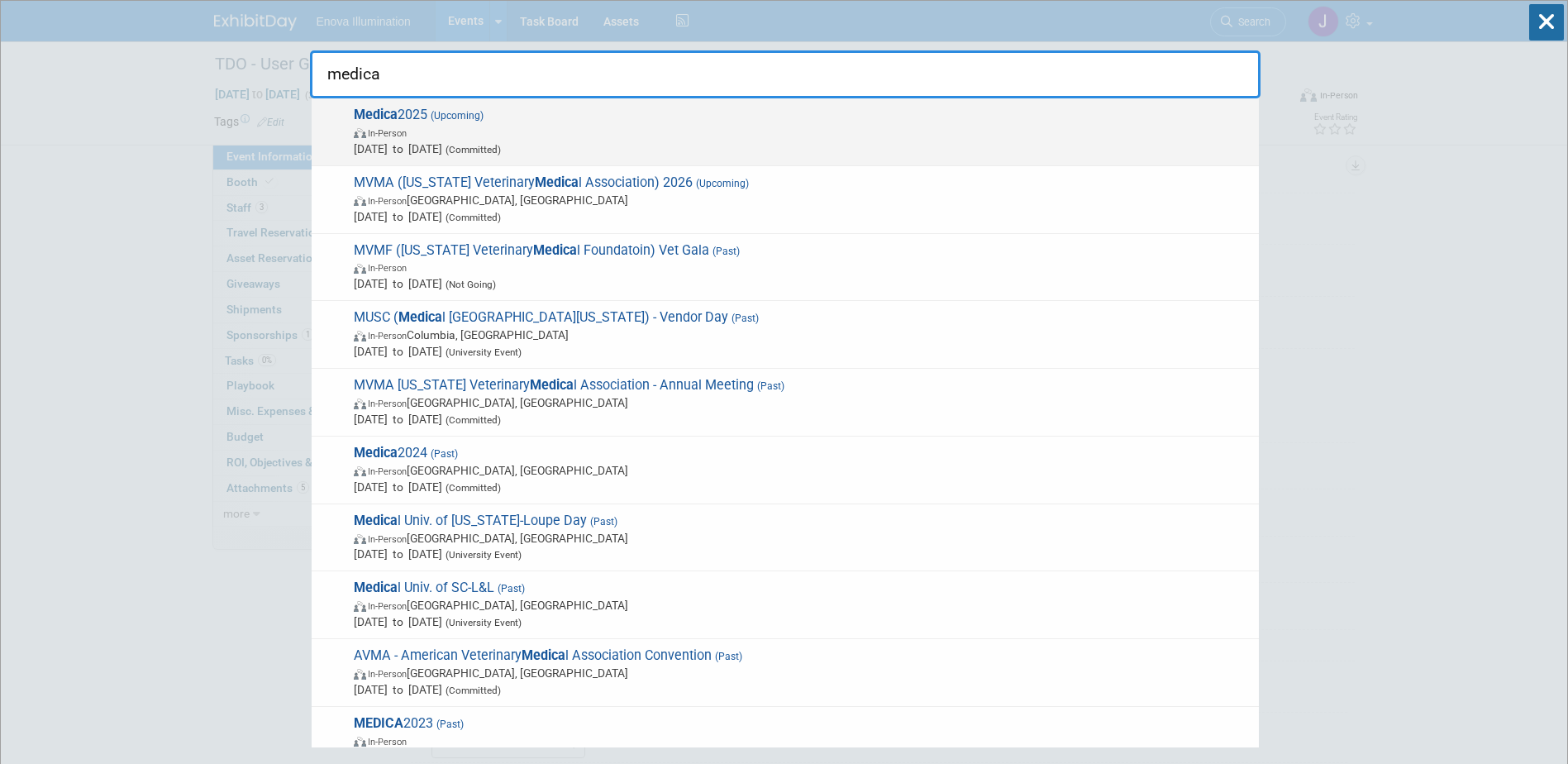
type input "medica"
click at [398, 115] on span "Medica 2025 (Upcoming) In-Person Nov 17, 2025 to Nov 20, 2025 (Committed)" at bounding box center [800, 131] width 902 height 50
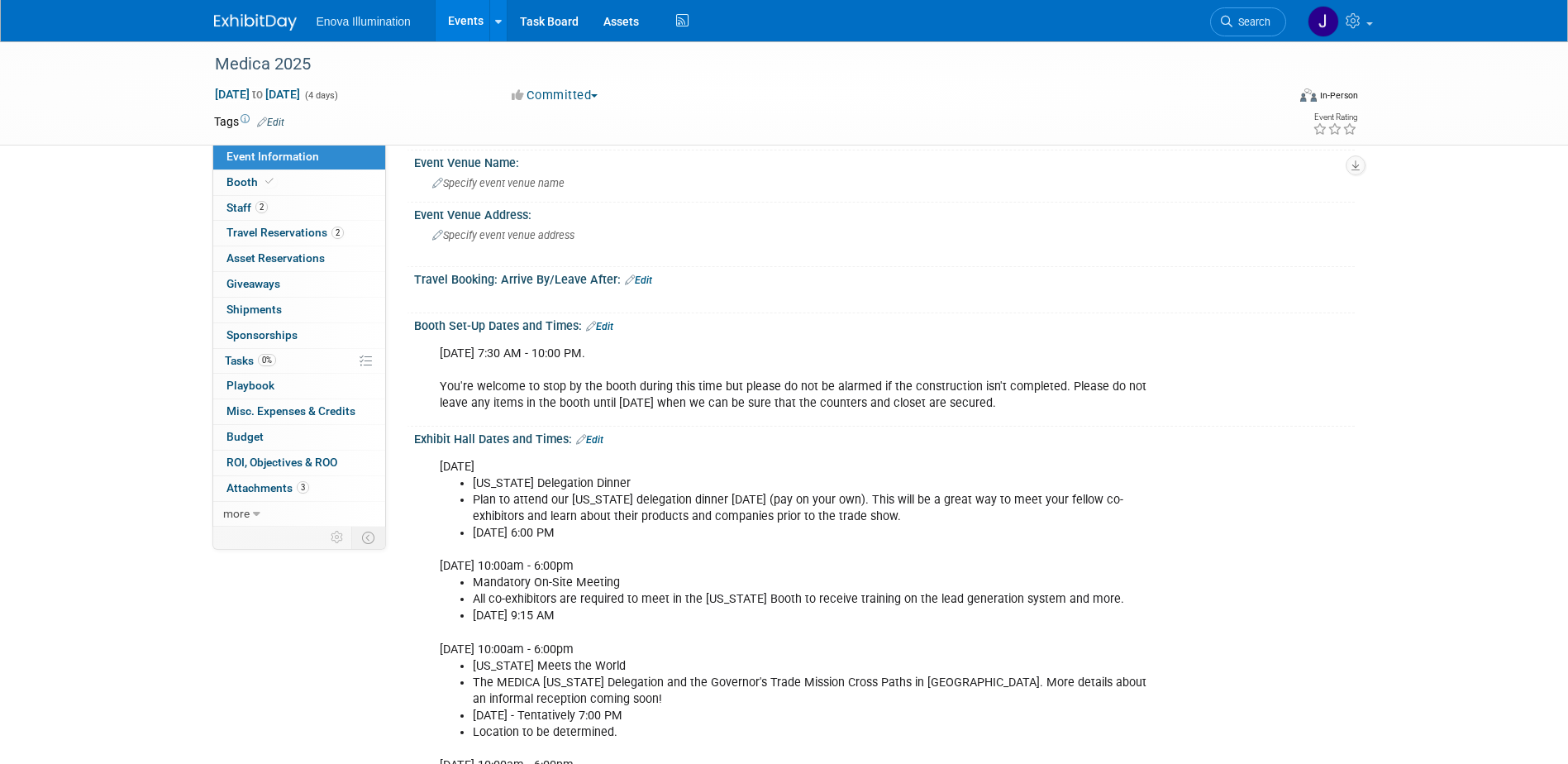
scroll to position [248, 0]
